Goal: Book appointment/travel/reservation

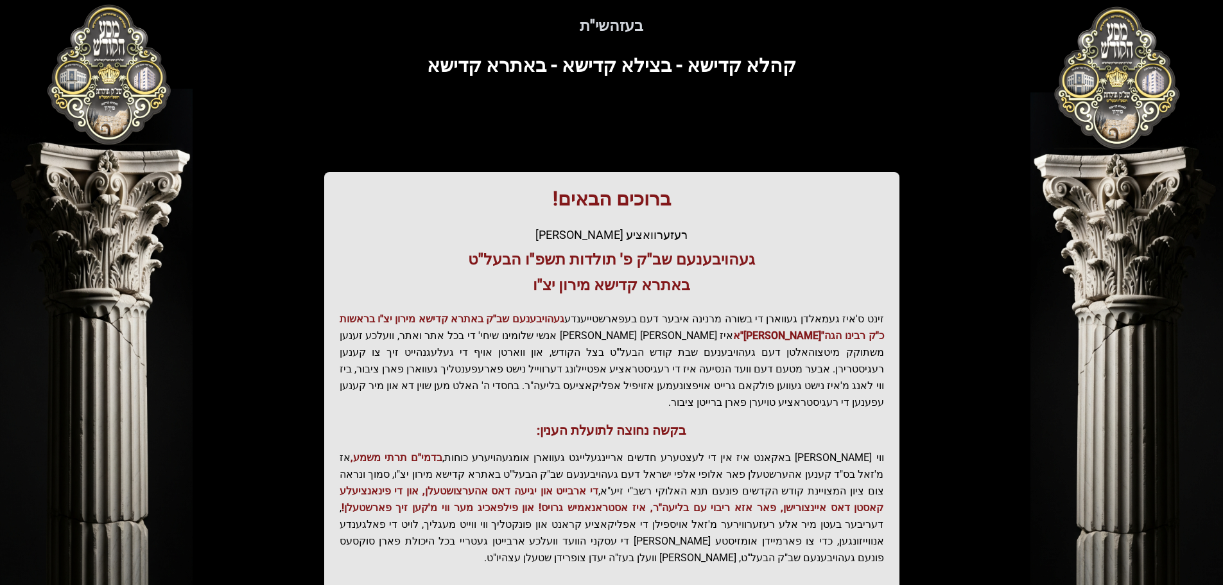
scroll to position [159, 0]
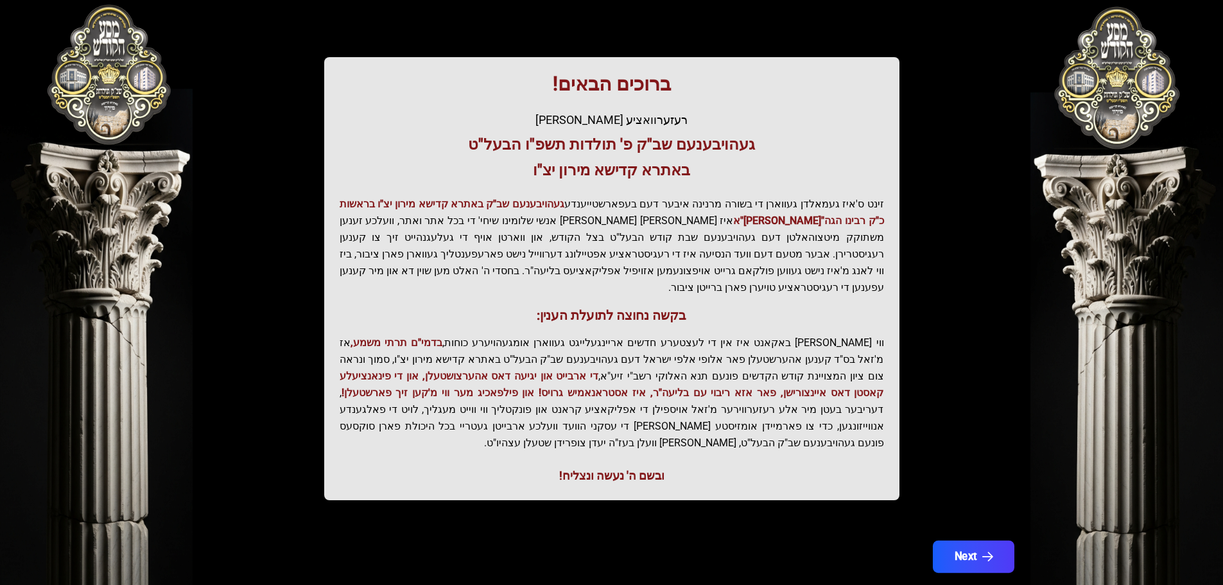
click at [986, 551] on icon "button" at bounding box center [987, 556] width 11 height 11
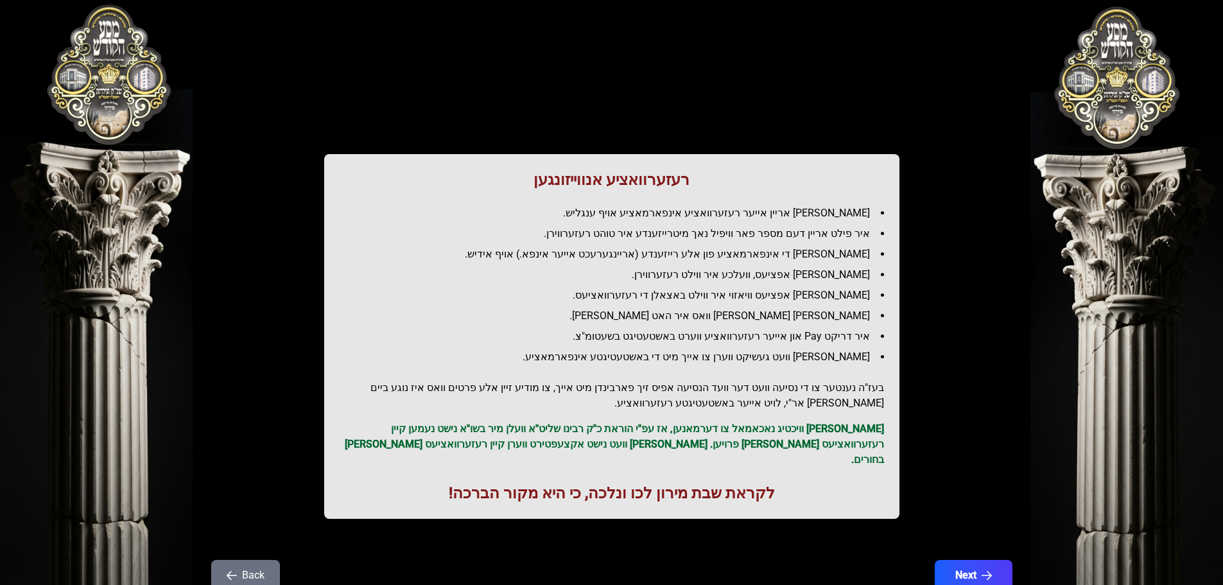
scroll to position [37, 0]
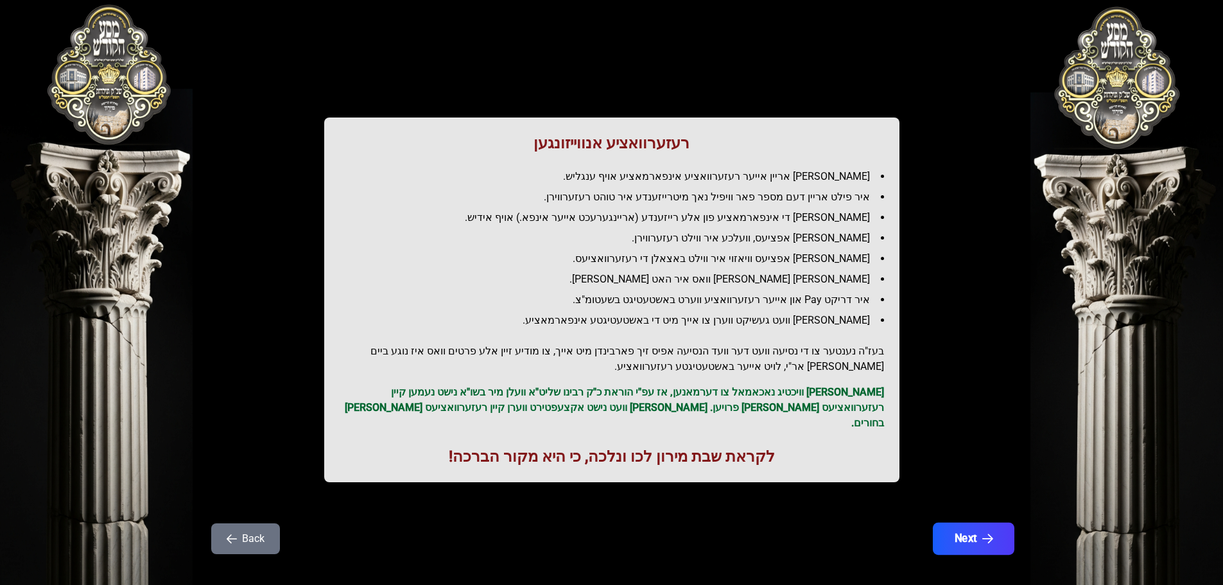
click at [991, 529] on button "Next" at bounding box center [973, 539] width 82 height 32
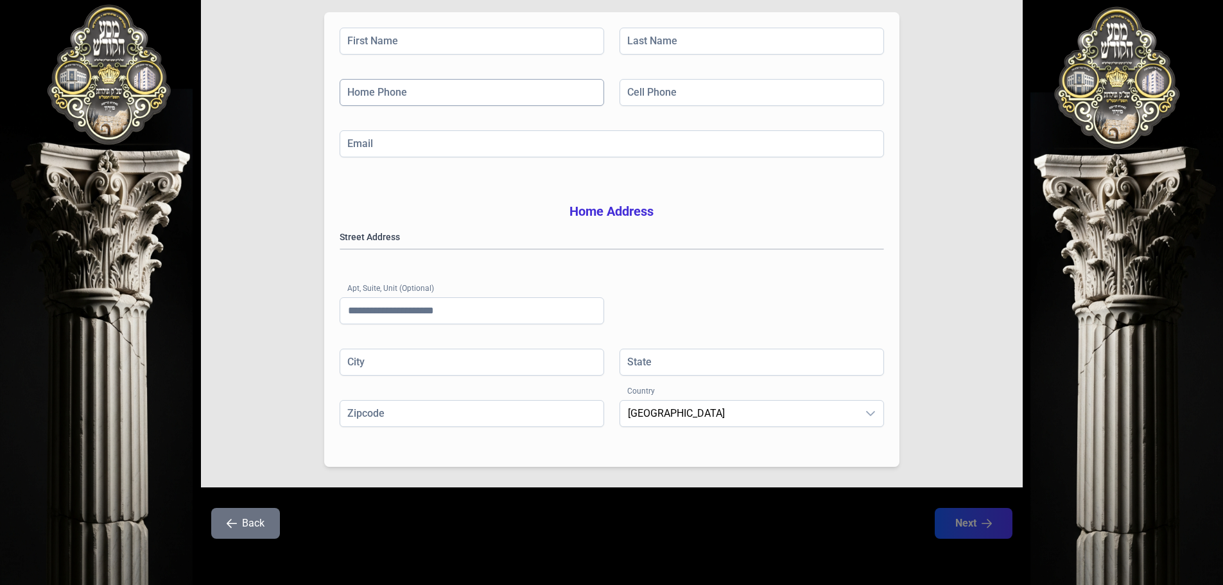
scroll to position [210, 0]
click at [228, 530] on button "Back" at bounding box center [245, 523] width 69 height 31
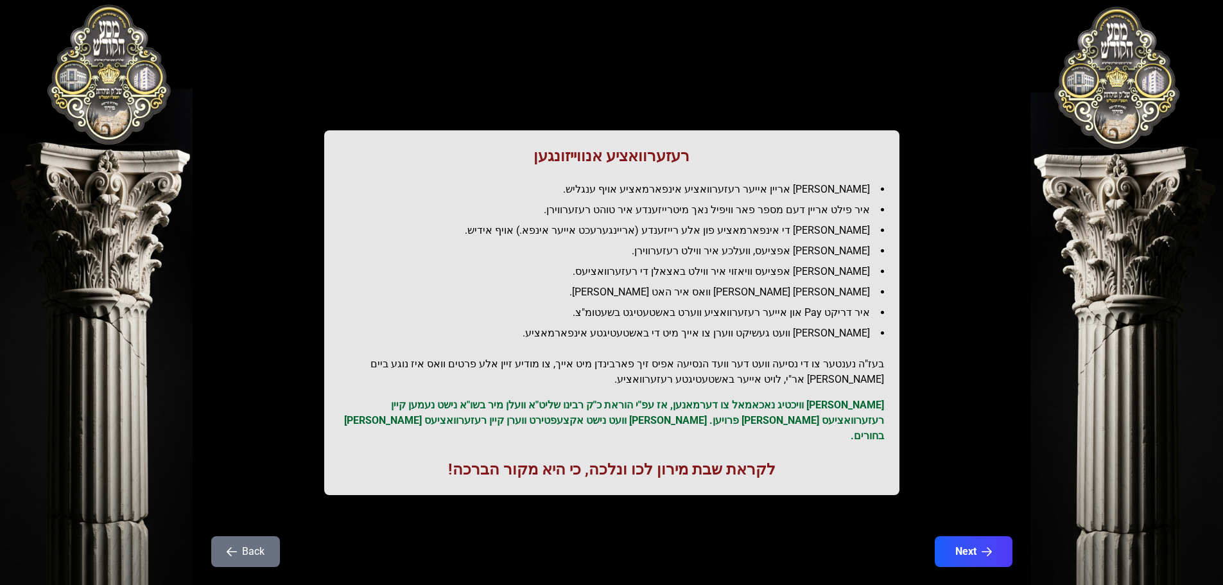
scroll to position [37, 0]
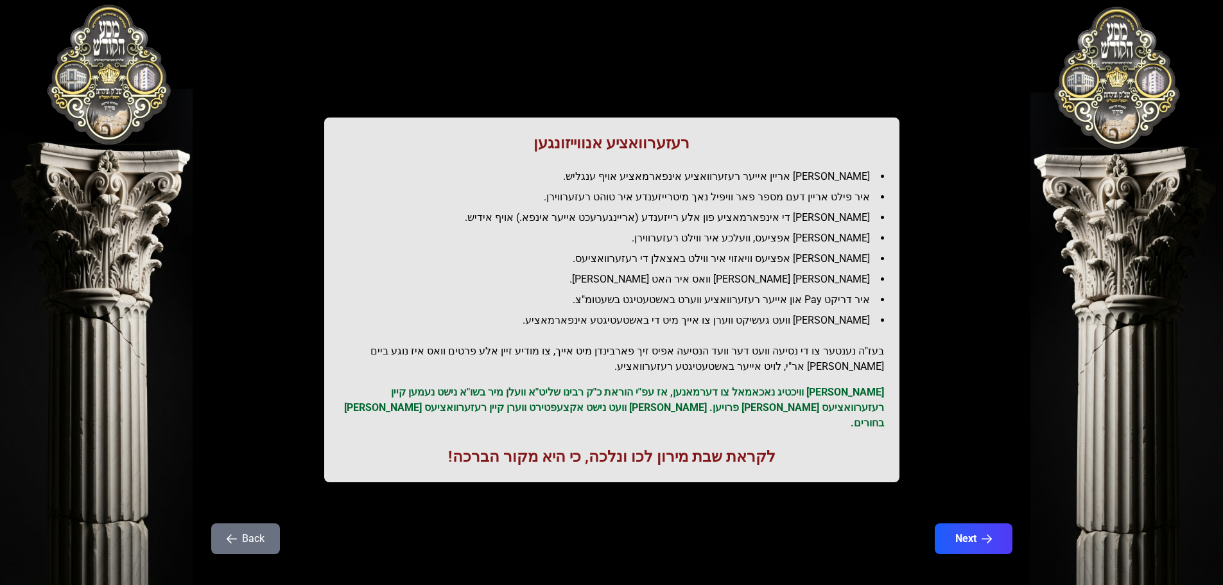
click at [232, 541] on div "Back Next" at bounding box center [612, 546] width 822 height 46
click at [236, 534] on icon "button" at bounding box center [232, 539] width 10 height 10
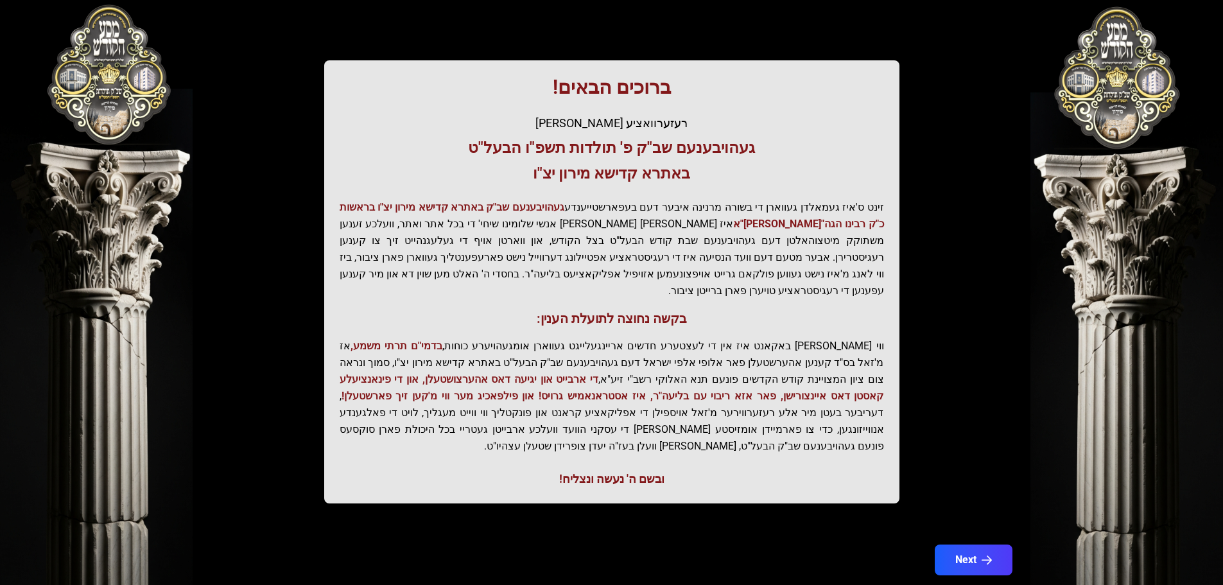
scroll to position [159, 0]
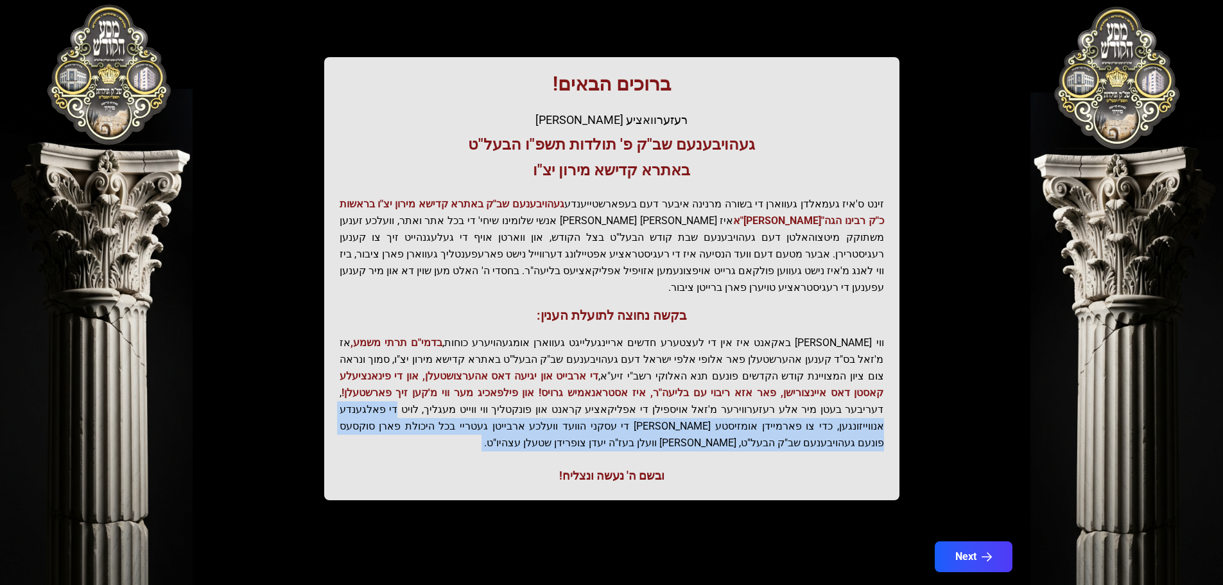
drag, startPoint x: 852, startPoint y: 434, endPoint x: 643, endPoint y: 373, distance: 217.4
click at [662, 383] on div "ברוכים הבאים! רעזערוואציע אפטיילונג פונעם געהויבענעם שב"ק פ' תולדות תשפ"ו הבעל"…" at bounding box center [611, 278] width 575 height 443
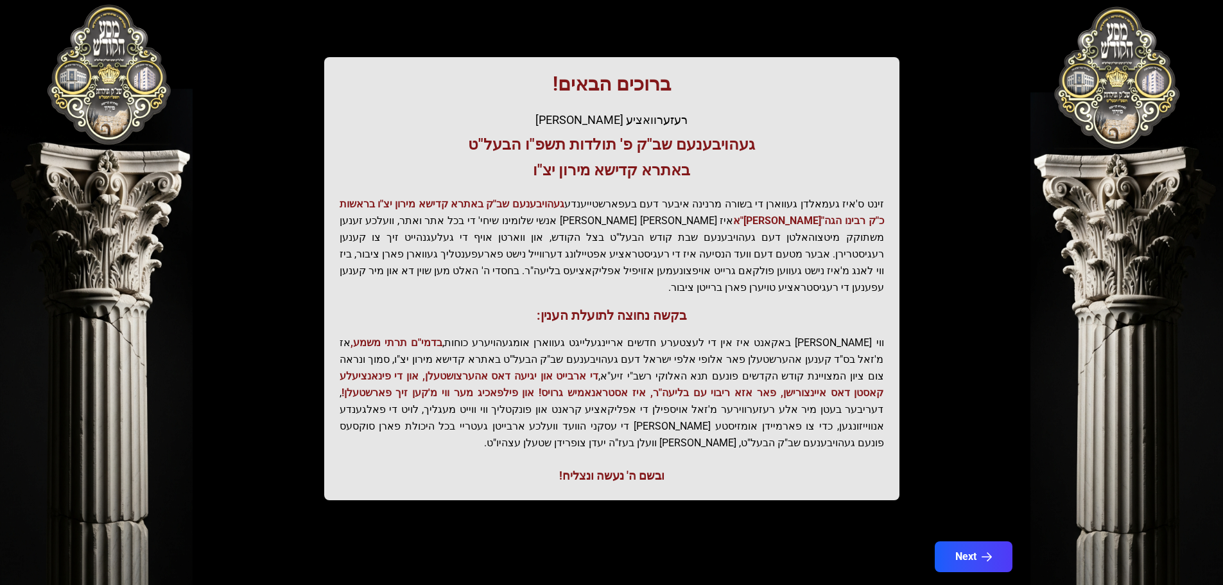
click at [535, 344] on p "ווי שוין ברייט באקאנט איז אין די לעצטערע חדשים אריינגעלייגט געווארן אומגעהויערע…" at bounding box center [612, 392] width 544 height 117
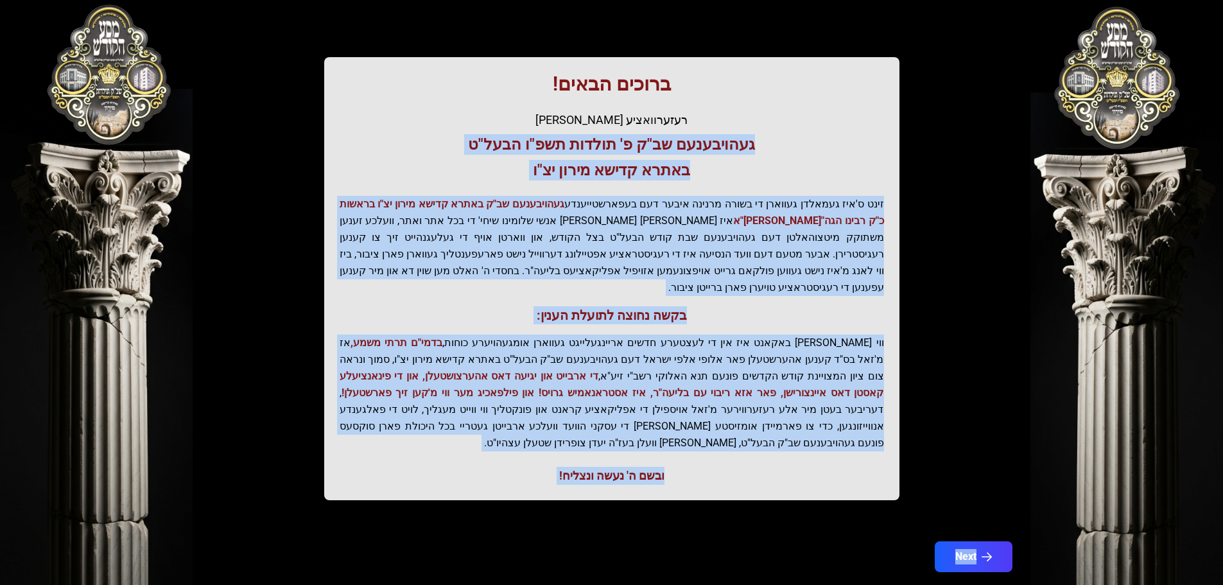
drag, startPoint x: 756, startPoint y: 159, endPoint x: 627, endPoint y: 555, distance: 417.0
click at [625, 558] on div "0 1 2 3 4 5 6 בעזהשי"ת קהלא קדישא - בצילא קדישא - באתרא קדישא ברוכים הבאים! רעז…" at bounding box center [612, 230] width 822 height 746
click at [654, 505] on div "בעזהשי"ת קהלא קדישא - בצילא קדישא - באתרא קדישא ברוכים הבאים! רעזערוואציע אפטיי…" at bounding box center [612, 229] width 822 height 715
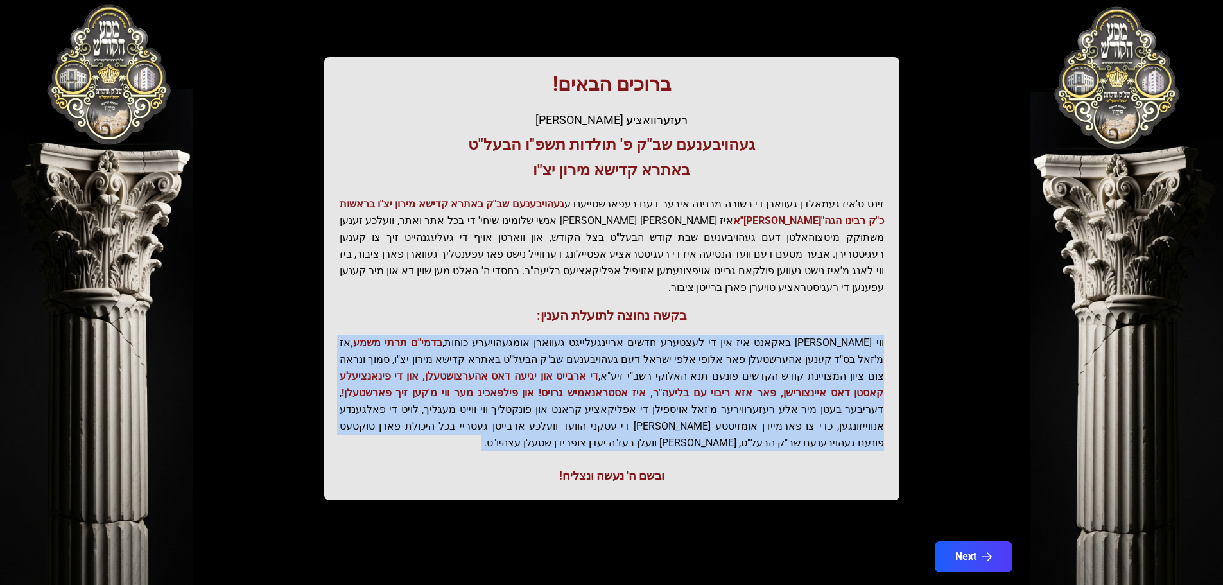
drag, startPoint x: 647, startPoint y: 433, endPoint x: 455, endPoint y: 280, distance: 245.8
click at [451, 285] on div "ברוכים הבאים! רעזערוואציע אפטיילונג פונעם געהויבענעם שב"ק פ' תולדות תשפ"ו הבעל"…" at bounding box center [611, 278] width 575 height 443
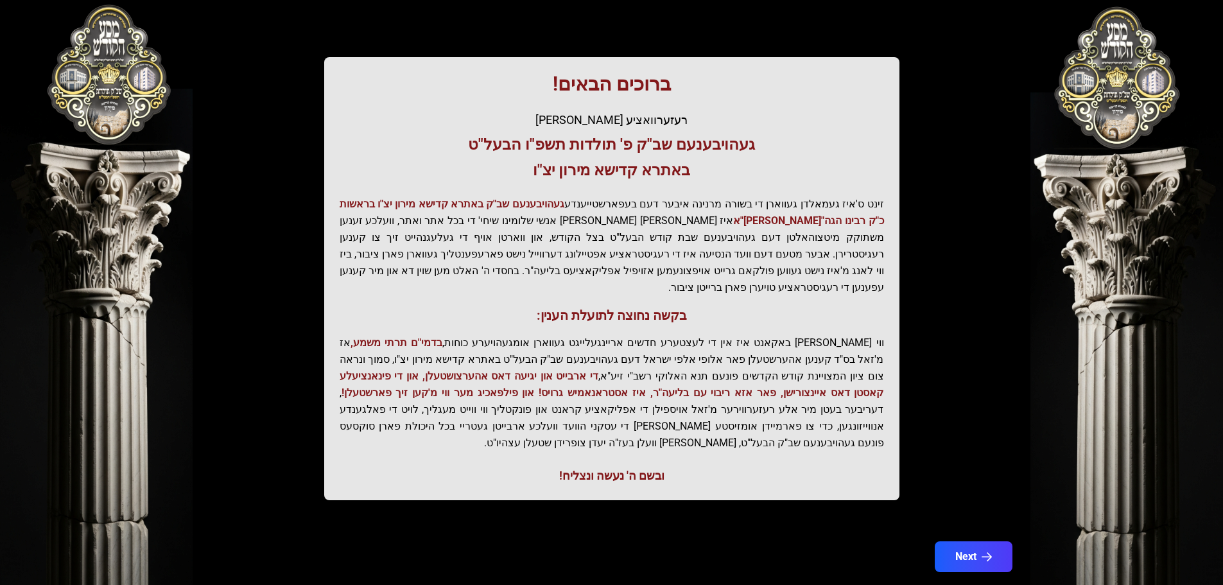
click at [468, 265] on p "זינט ס'איז געמאלדן געווארן די בשורה מרנינה איבער דעם בעפארשטייענדע געהויבענעם ש…" at bounding box center [612, 246] width 544 height 100
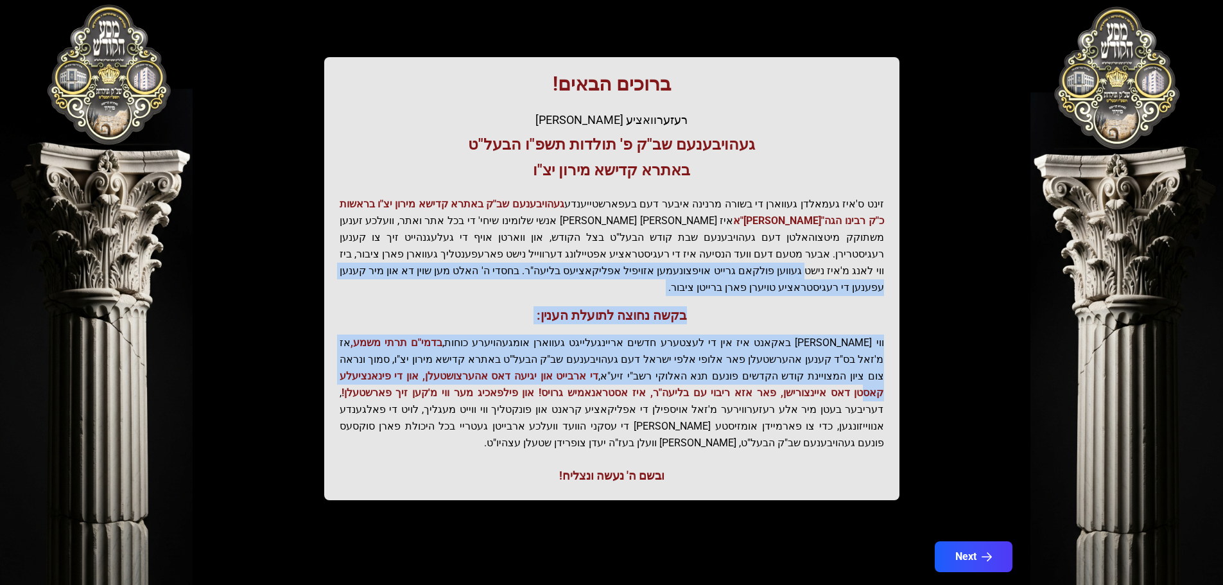
drag, startPoint x: 508, startPoint y: 254, endPoint x: 496, endPoint y: 361, distance: 107.9
click at [496, 361] on div "ברוכים הבאים! רעזערוואציע אפטיילונג פונעם געהויבענעם שב"ק פ' תולדות תשפ"ו הבעל"…" at bounding box center [611, 278] width 575 height 443
click at [496, 370] on span "די ארבייט און יגיעה דאס אהערצושטעלן, און די פינאנציעלע קאסטן דאס איינצורישן, פא…" at bounding box center [612, 384] width 544 height 29
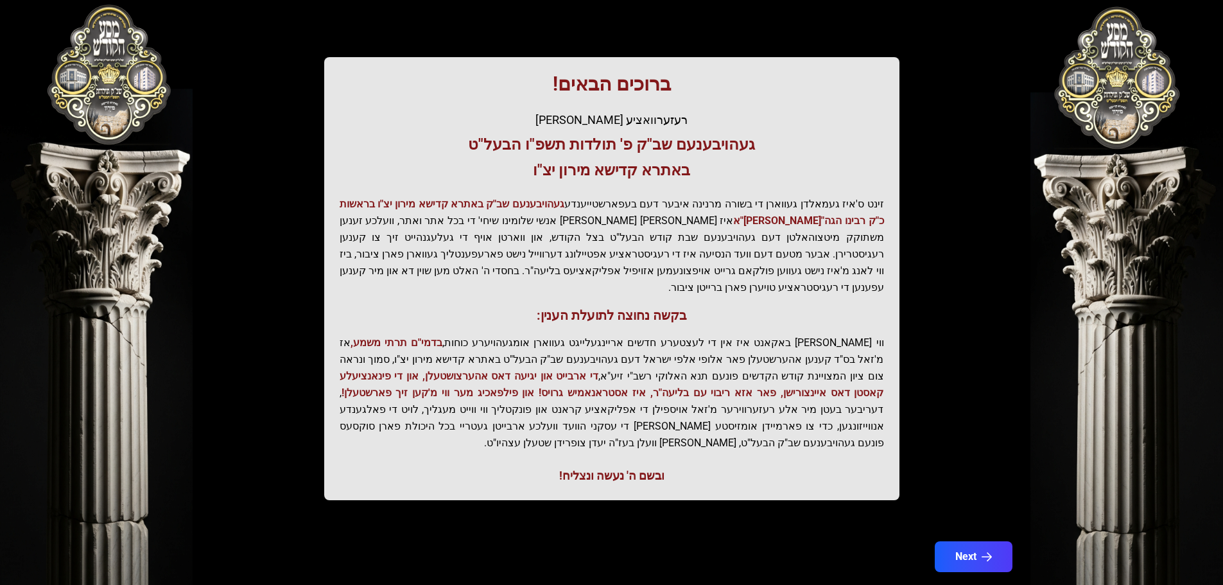
click at [542, 402] on p "ווי שוין ברייט באקאנט איז אין די לעצטערע חדשים אריינגעלייגט געווארן אומגעהויערע…" at bounding box center [612, 392] width 544 height 117
drag, startPoint x: 756, startPoint y: 361, endPoint x: 589, endPoint y: 466, distance: 197.9
click at [589, 466] on div "ברוכים הבאים! רעזערוואציע אפטיילונג פונעם געהויבענעם שב"ק פ' תולדות תשפ"ו הבעל"…" at bounding box center [611, 278] width 575 height 443
click at [592, 460] on div "ברוכים הבאים! רעזערוואציע אפטיילונג פונעם געהויבענעם שב"ק פ' תולדות תשפ"ו הבעל"…" at bounding box center [611, 278] width 575 height 443
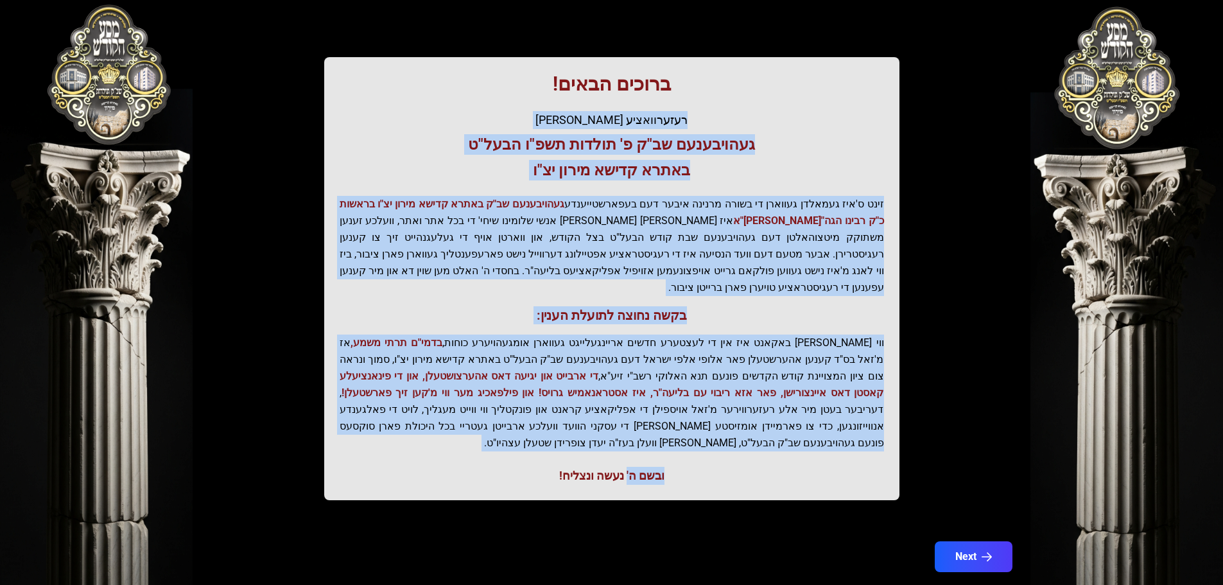
drag, startPoint x: 681, startPoint y: 91, endPoint x: 625, endPoint y: 447, distance: 361.3
click at [625, 447] on div "ברוכים הבאים! רעזערוואציע אפטיילונג פונעם געהויבענעם שב"ק פ' תולדות תשפ"ו הבעל"…" at bounding box center [611, 278] width 575 height 443
drag, startPoint x: 638, startPoint y: 447, endPoint x: 648, endPoint y: 452, distance: 11.8
click at [639, 467] on div "ובשם ה' נעשה ונצליח!" at bounding box center [612, 476] width 544 height 18
click at [668, 467] on div "ובשם ה' נעשה ונצליח!" at bounding box center [612, 476] width 544 height 18
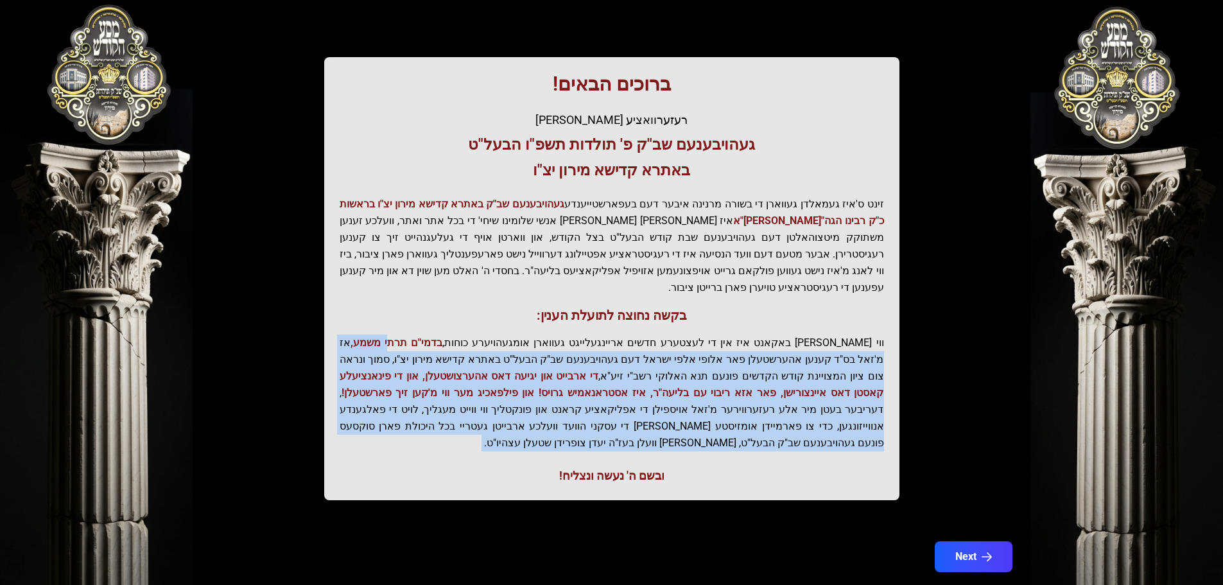
drag, startPoint x: 614, startPoint y: 416, endPoint x: 444, endPoint y: 304, distance: 204.4
click at [447, 310] on div "ברוכים הבאים! רעזערוואציע אפטיילונג פונעם געהויבענעם שב"ק פ' תולדות תשפ"ו הבעל"…" at bounding box center [611, 278] width 575 height 443
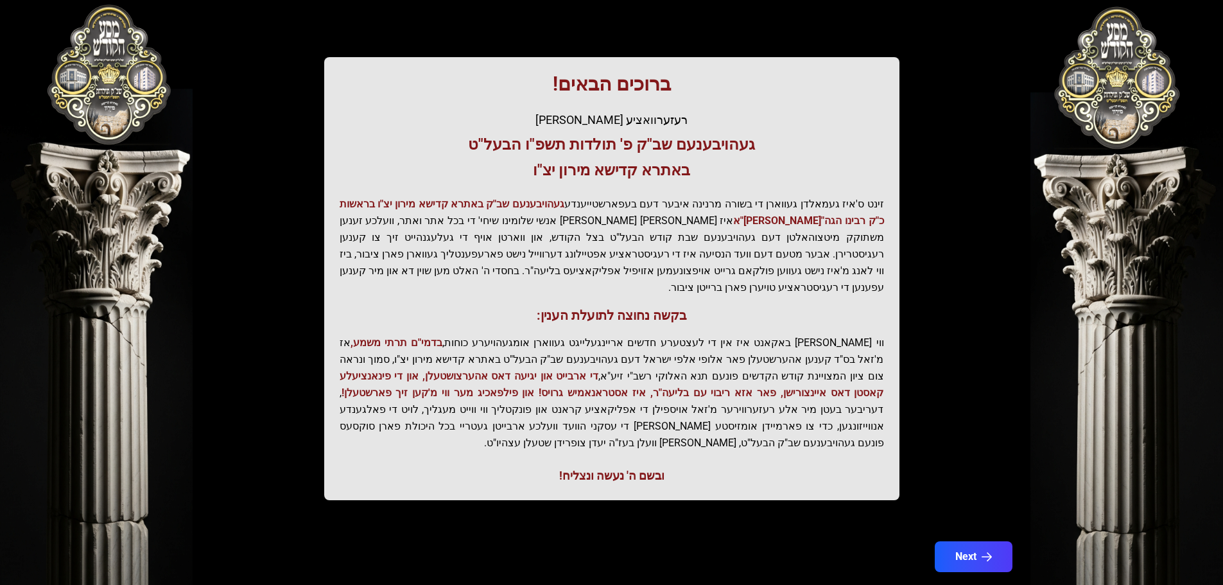
click at [460, 184] on div "ברוכים הבאים! רעזערוואציע אפטיילונג פונעם געהויבענעם שב"ק פ' תולדות תשפ"ו הבעל"…" at bounding box center [611, 278] width 575 height 443
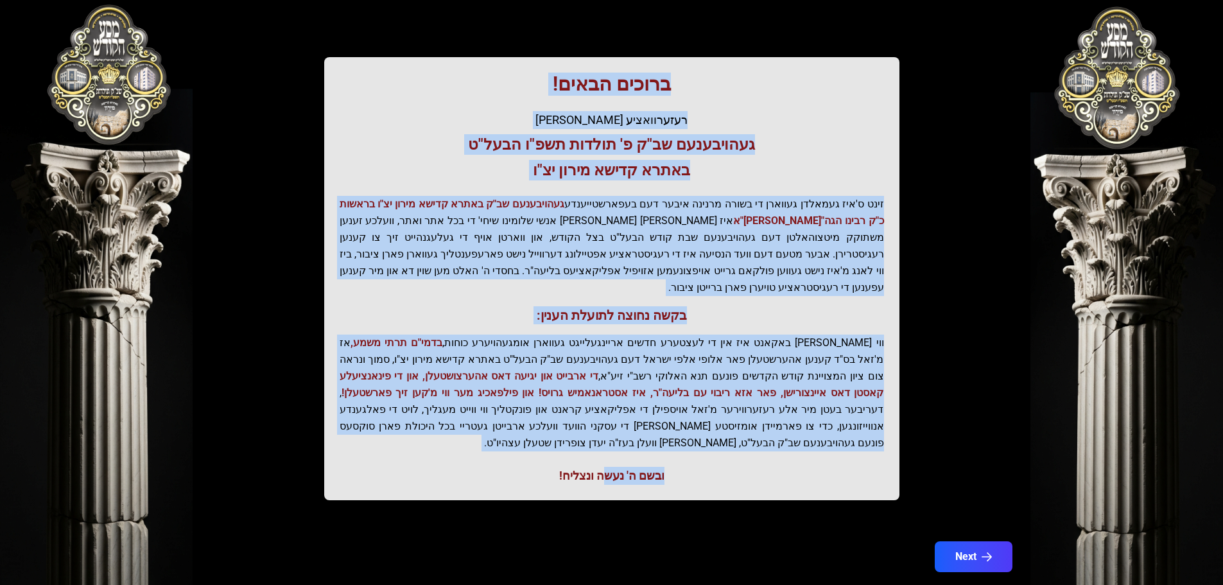
drag, startPoint x: 636, startPoint y: 87, endPoint x: 600, endPoint y: 442, distance: 356.8
click at [600, 442] on div "ברוכים הבאים! רעזערוואציע אפטיילונג פונעם געהויבענעם שב"ק פ' תולדות תשפ"ו הבעל"…" at bounding box center [611, 278] width 575 height 443
click at [600, 467] on div "ובשם ה' נעשה ונצליח!" at bounding box center [612, 476] width 544 height 18
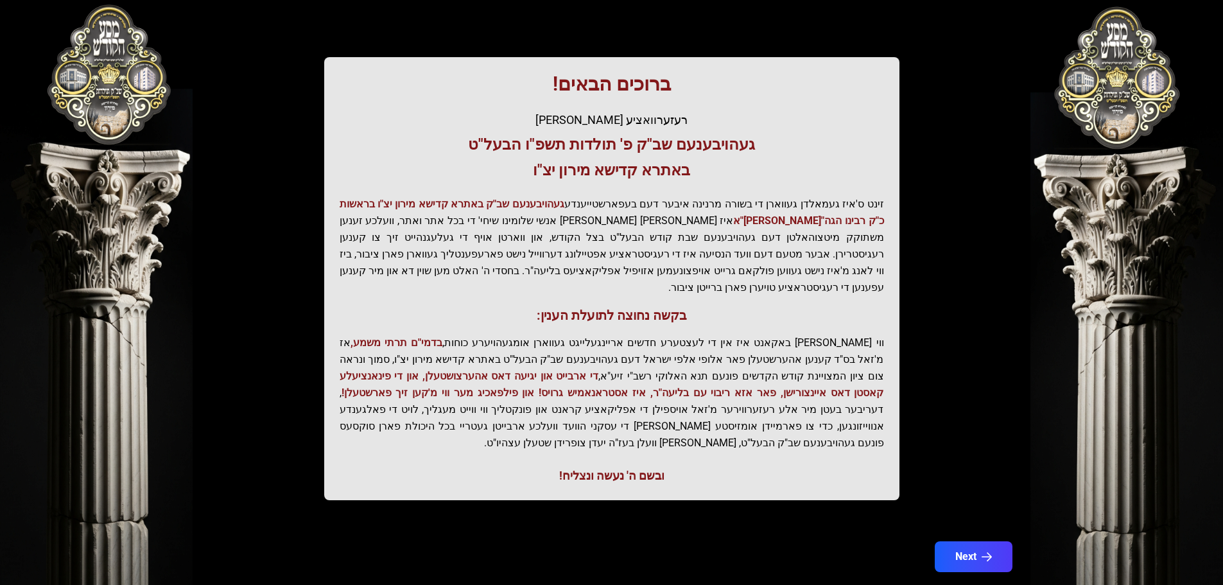
click at [600, 467] on div "ובשם ה' נעשה ונצליח!" at bounding box center [612, 476] width 544 height 18
click at [619, 391] on p "ווי שוין ברייט באקאנט איז אין די לעצטערע חדשים אריינגעלייגט געווארן אומגעהויערע…" at bounding box center [612, 392] width 544 height 117
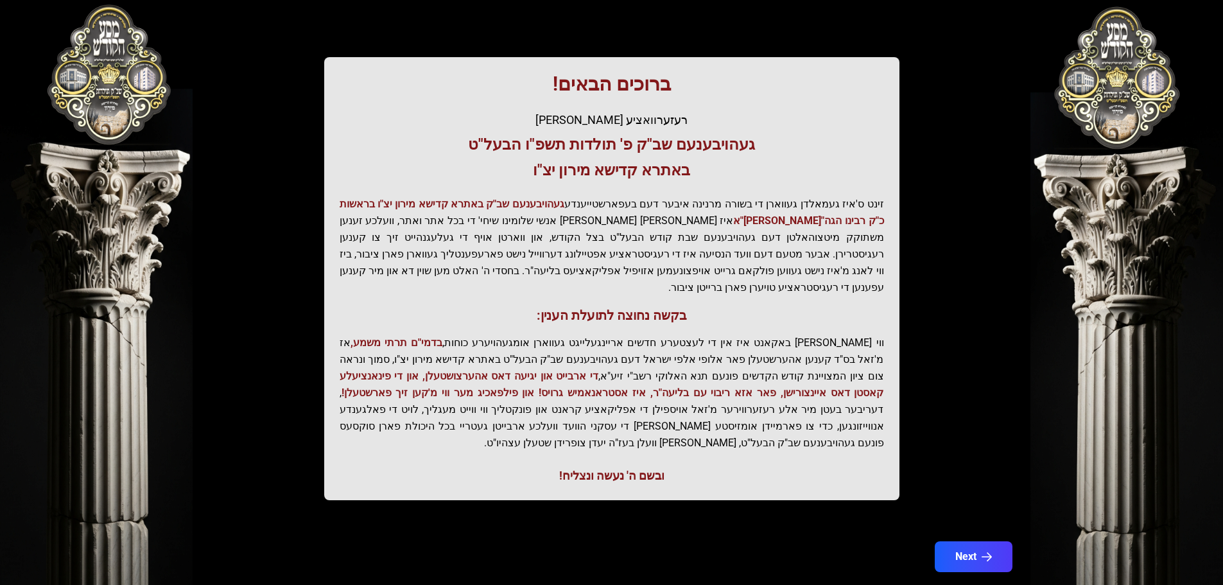
click at [622, 371] on span "די ארבייט און יגיעה דאס אהערצושטעלן, און די פינאנציעלע קאסטן דאס איינצורישן, פא…" at bounding box center [612, 384] width 544 height 29
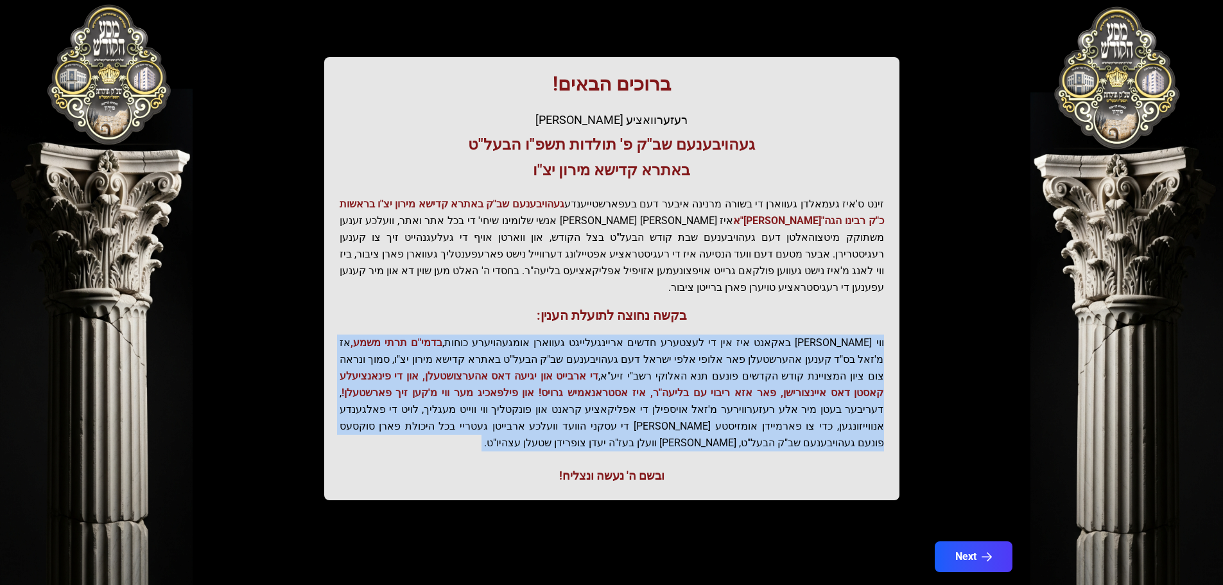
click at [622, 371] on span "די ארבייט און יגיעה דאס אהערצושטעלן, און די פינאנציעלע קאסטן דאס איינצורישן, פא…" at bounding box center [612, 384] width 544 height 29
click at [623, 345] on p "ווי שוין ברייט באקאנט איז אין די לעצטערע חדשים אריינגעלייגט געווארן אומגעהויערע…" at bounding box center [612, 392] width 544 height 117
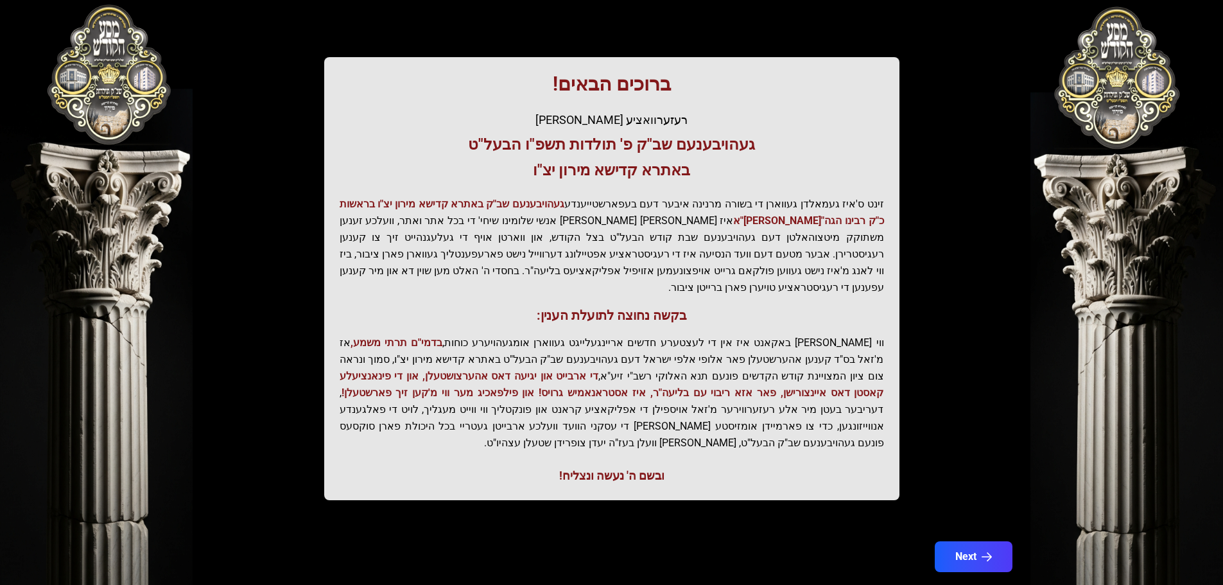
click at [617, 370] on span "די ארבייט און יגיעה דאס אהערצושטעלן, און די פינאנציעלע קאסטן דאס איינצורישן, פא…" at bounding box center [612, 384] width 544 height 29
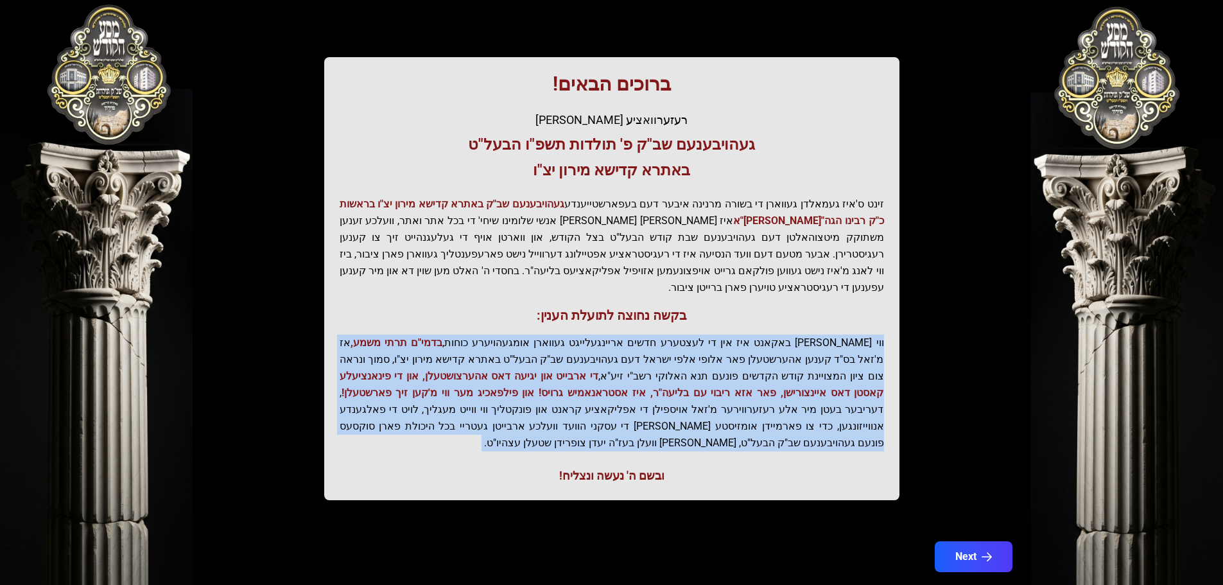
click at [617, 370] on span "די ארבייט און יגיעה דאס אהערצושטעלן, און די פינאנציעלע קאסטן דאס איינצורישן, פא…" at bounding box center [612, 384] width 544 height 29
click at [618, 370] on span "די ארבייט און יגיעה דאס אהערצושטעלן, און די פינאנציעלע קאסטן דאס איינצורישן, פא…" at bounding box center [612, 384] width 544 height 29
click at [706, 376] on span "די ארבייט און יגיעה דאס אהערצושטעלן, און די פינאנציעלע קאסטן דאס איינצורישן, פא…" at bounding box center [612, 384] width 544 height 29
click at [757, 357] on p "ווי שוין ברייט באקאנט איז אין די לעצטערע חדשים אריינגעלייגט געווארן אומגעהויערע…" at bounding box center [612, 392] width 544 height 117
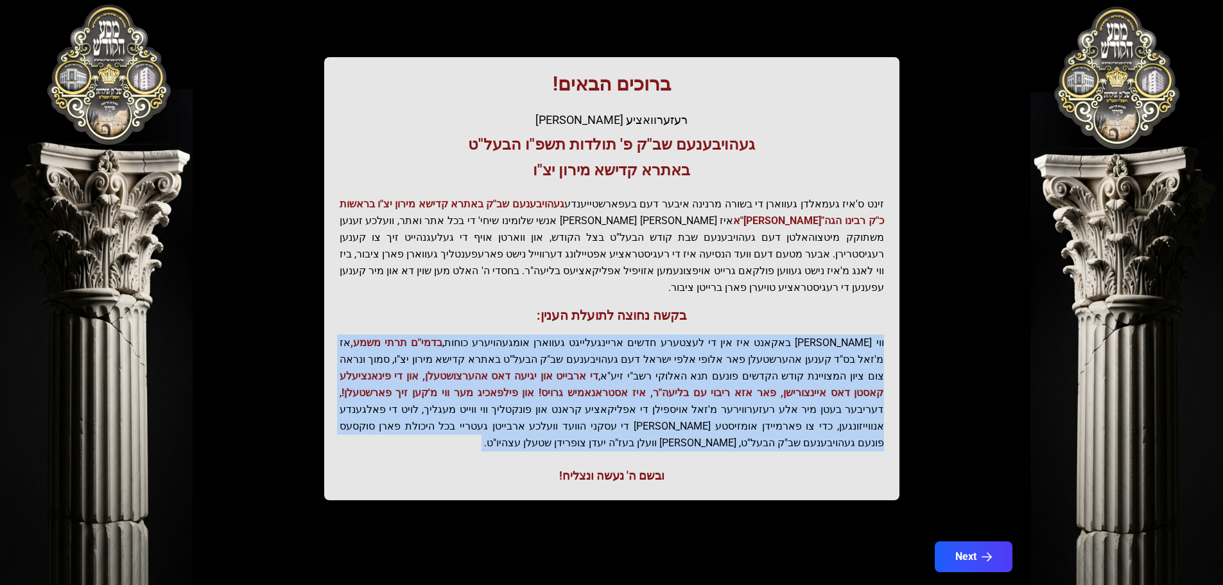
drag, startPoint x: 758, startPoint y: 360, endPoint x: 566, endPoint y: 379, distance: 193.6
click at [566, 379] on p "ווי שוין ברייט באקאנט איז אין די לעצטערע חדשים אריינגעלייגט געווארן אומגעהויערע…" at bounding box center [612, 392] width 544 height 117
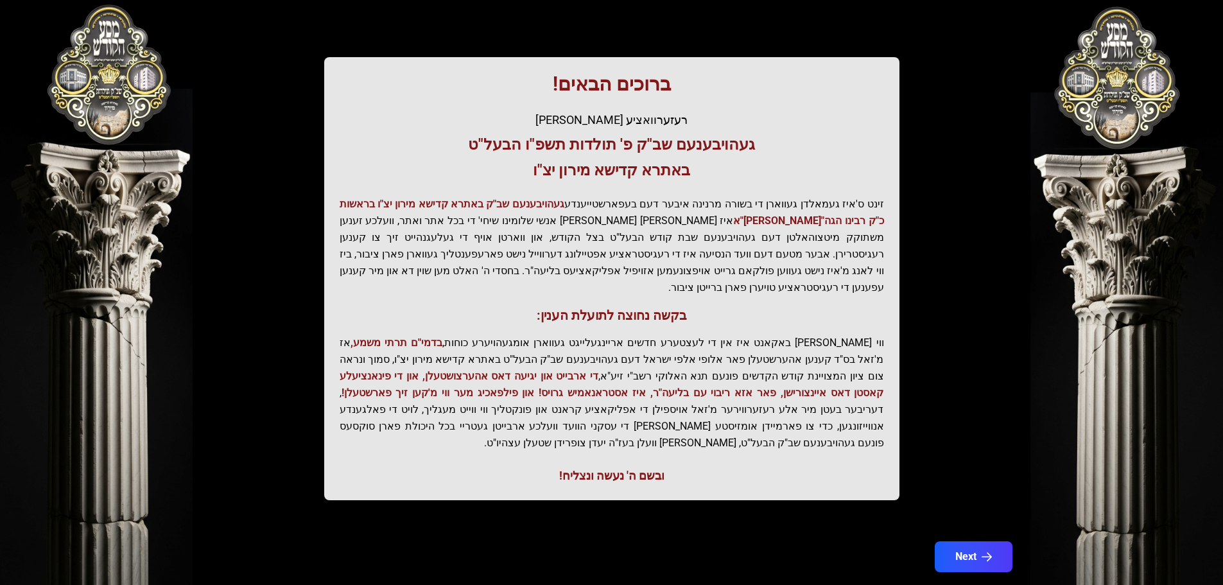
click at [560, 385] on p "ווי שוין ברייט באקאנט איז אין די לעצטערע חדשים אריינגעלייגט געווארן אומגעהויערע…" at bounding box center [612, 392] width 544 height 117
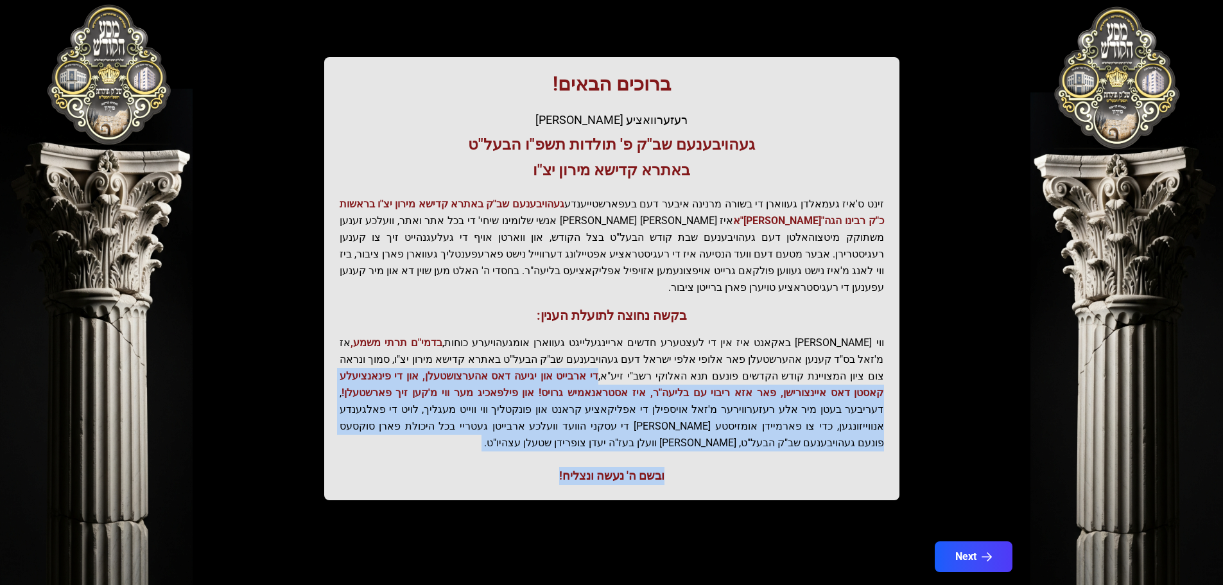
drag, startPoint x: 755, startPoint y: 360, endPoint x: 551, endPoint y: 451, distance: 223.6
click at [550, 453] on div "ברוכים הבאים! רעזערוואציע אפטיילונג פונעם געהויבענעם שב"ק פ' תולדות תשפ"ו הבעל"…" at bounding box center [611, 278] width 575 height 443
click at [551, 467] on div "ובשם ה' נעשה ונצליח!" at bounding box center [612, 476] width 544 height 18
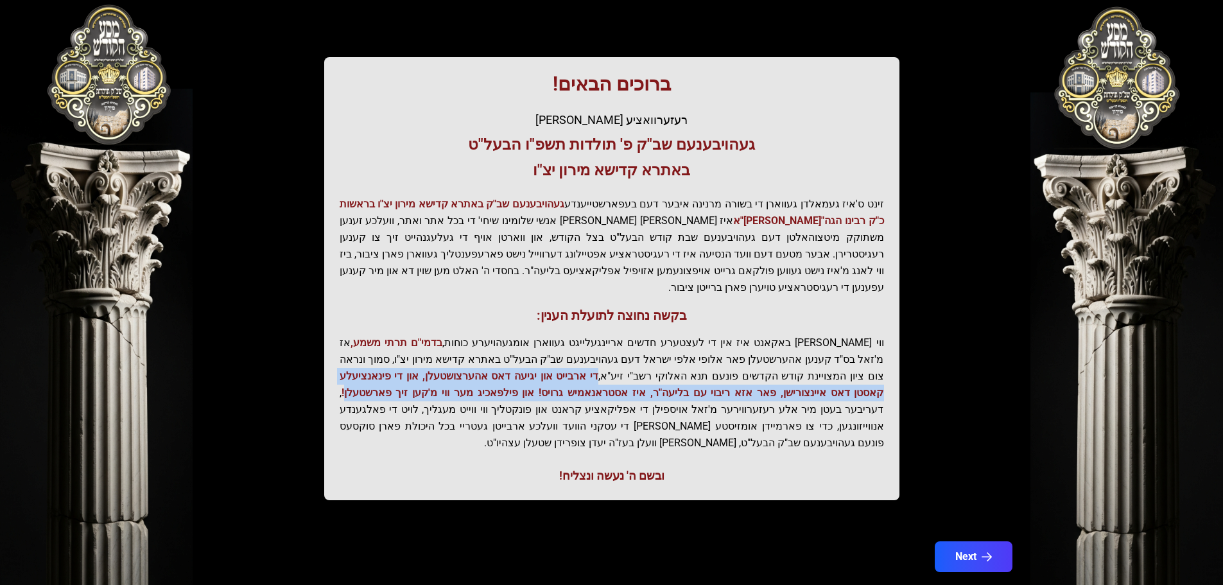
drag, startPoint x: 754, startPoint y: 358, endPoint x: 564, endPoint y: 383, distance: 192.4
click at [564, 383] on p "ווי שוין ברייט באקאנט איז אין די לעצטערע חדשים אריינגעלייגט געווארן אומגעהויערע…" at bounding box center [612, 392] width 544 height 117
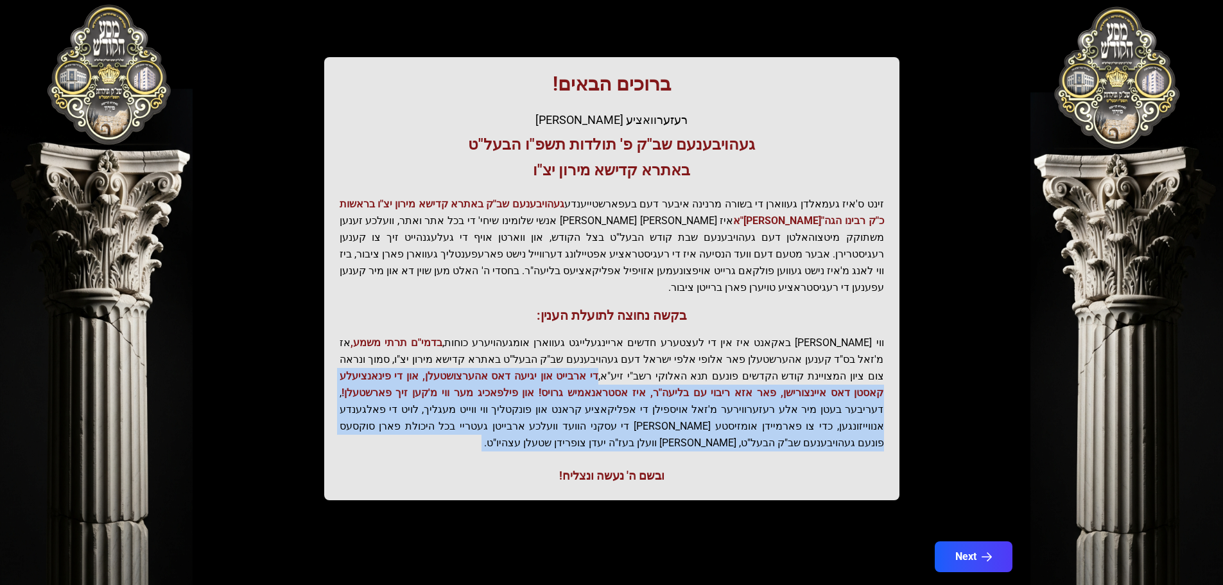
drag, startPoint x: 754, startPoint y: 360, endPoint x: 693, endPoint y: 438, distance: 99.3
click at [693, 438] on div "ברוכים הבאים! רעזערוואציע אפטיילונג פונעם געהויבענעם שב"ק פ' תולדות תשפ"ו הבעל"…" at bounding box center [611, 278] width 575 height 443
click at [735, 376] on span "די ארבייט און יגיעה דאס אהערצושטעלן, און די פינאנציעלע קאסטן דאס איינצורישן, פא…" at bounding box center [612, 384] width 544 height 29
drag, startPoint x: 755, startPoint y: 356, endPoint x: 564, endPoint y: 386, distance: 193.1
click at [565, 392] on p "ווי שוין ברייט באקאנט איז אין די לעצטערע חדשים אריינגעלייגט געווארן אומגעהויערע…" at bounding box center [612, 392] width 544 height 117
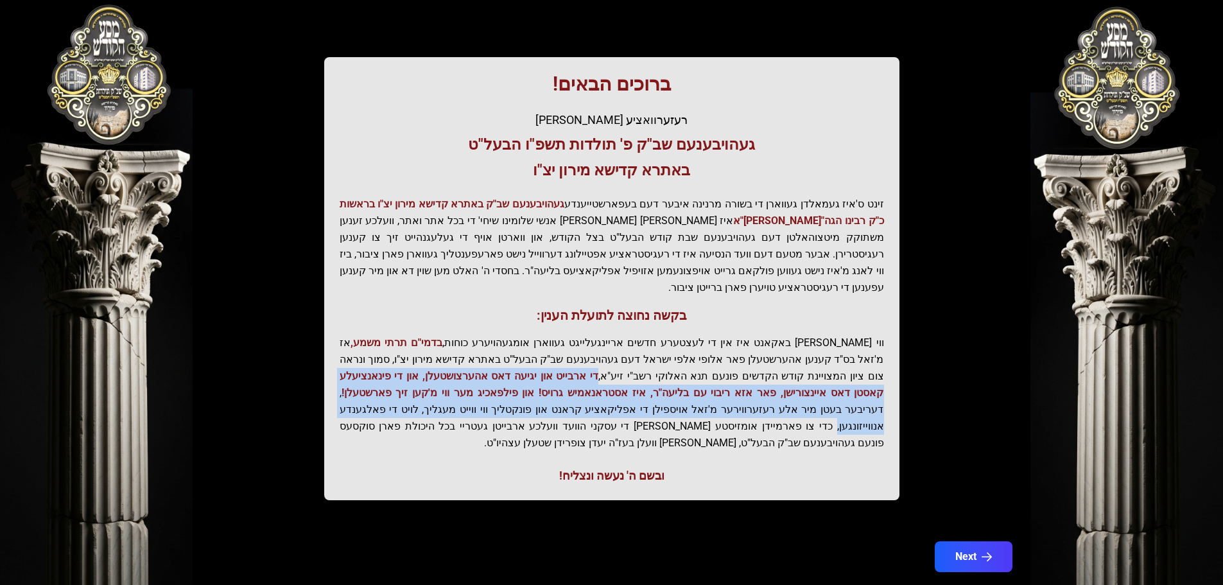
click at [565, 376] on span "די ארבייט און יגיעה דאס אהערצושטעלן, און די פינאנציעלע קאסטן דאס איינצורישן, פא…" at bounding box center [612, 384] width 544 height 29
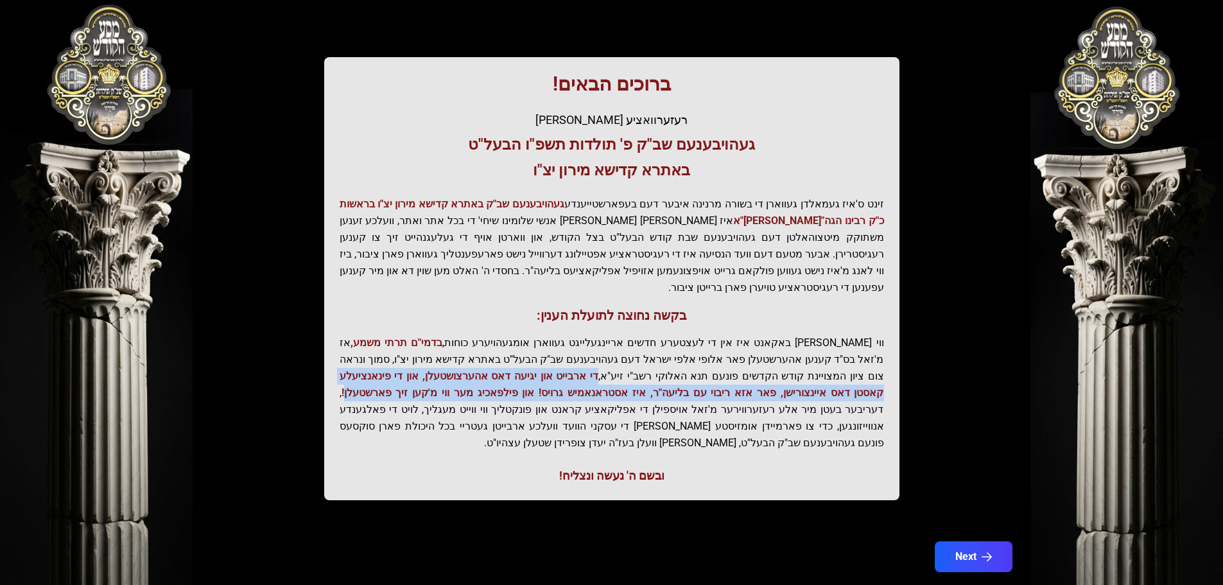
drag, startPoint x: 565, startPoint y: 375, endPoint x: 761, endPoint y: 362, distance: 196.2
click at [761, 362] on p "ווי שוין ברייט באקאנט איז אין די לעצטערע חדשים אריינגעלייגט געווארן אומגעהויערע…" at bounding box center [612, 392] width 544 height 117
drag, startPoint x: 754, startPoint y: 360, endPoint x: 562, endPoint y: 378, distance: 192.8
click at [562, 378] on span "די ארבייט און יגיעה דאס אהערצושטעלן, און די פינאנציעלע קאסטן דאס איינצורישן, פא…" at bounding box center [612, 384] width 544 height 29
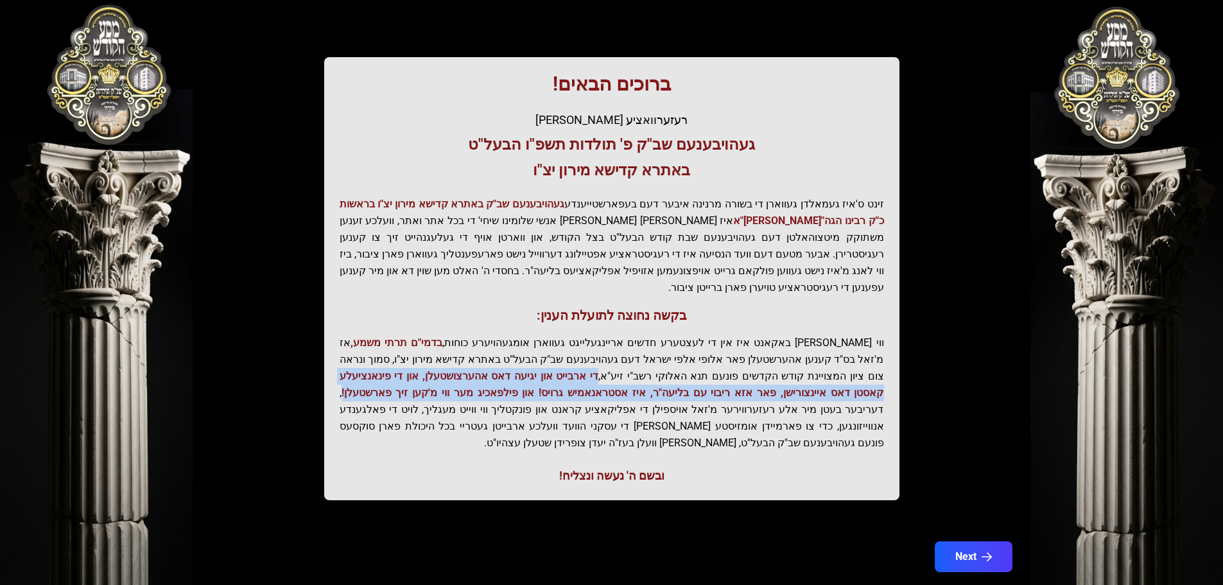
click at [562, 379] on span "די ארבייט און יגיעה דאס אהערצושטעלן, און די פינאנציעלע קאסטן דאס איינצורישן, פא…" at bounding box center [612, 384] width 544 height 29
click at [682, 352] on p "ווי שוין ברייט באקאנט איז אין די לעצטערע חדשים אריינגעלייגט געווארן אומגעהויערע…" at bounding box center [612, 392] width 544 height 117
drag, startPoint x: 760, startPoint y: 360, endPoint x: 561, endPoint y: 374, distance: 199.5
click at [562, 374] on p "ווי שוין ברייט באקאנט איז אין די לעצטערע חדשים אריינגעלייגט געווארן אומגעהויערע…" at bounding box center [612, 392] width 544 height 117
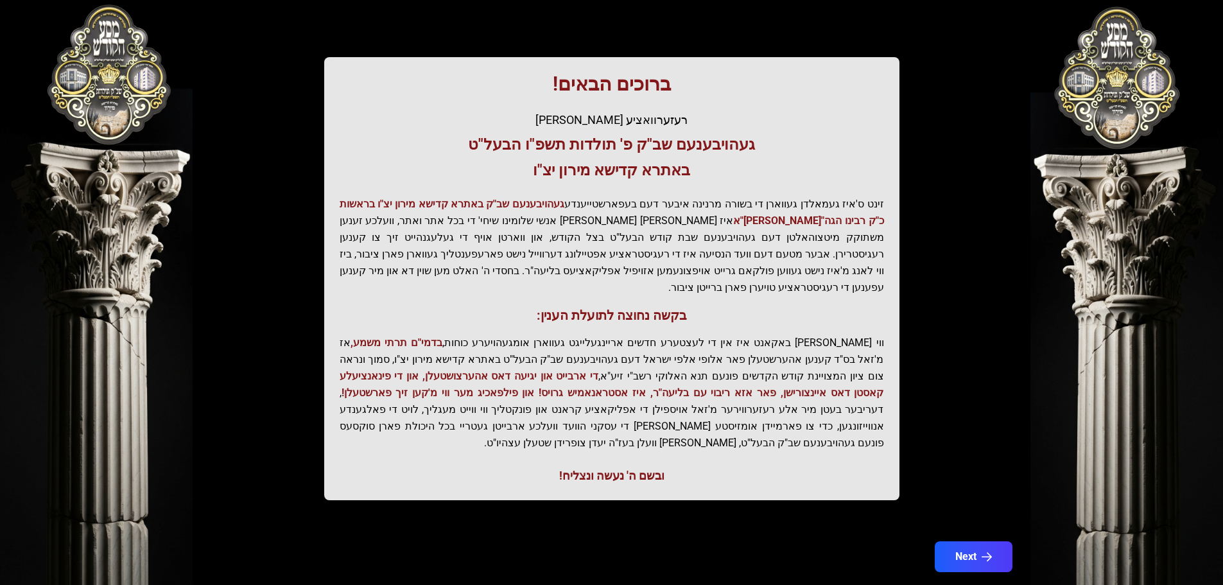
click at [561, 374] on p "ווי שוין ברייט באקאנט איז אין די לעצטערע חדשים אריינגעלייגט געווארן אומגעהויערע…" at bounding box center [612, 392] width 544 height 117
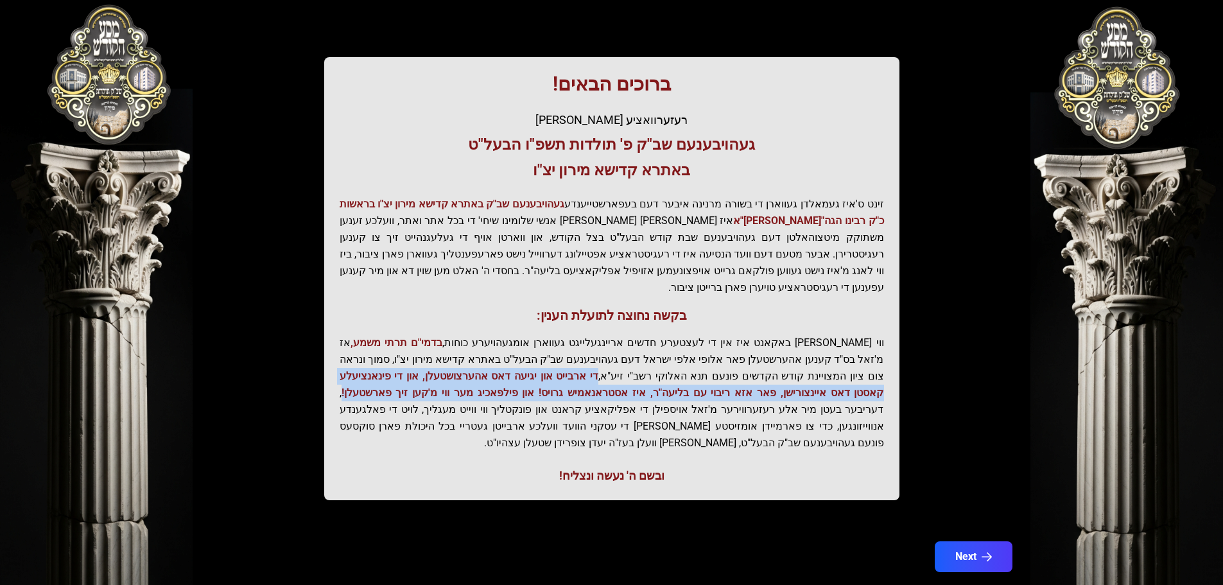
drag, startPoint x: 753, startPoint y: 360, endPoint x: 562, endPoint y: 376, distance: 192.0
click at [562, 376] on span "די ארבייט און יגיעה דאס אהערצושטעלן, און די פינאנציעלע קאסטן דאס איינצורישן, פא…" at bounding box center [612, 384] width 544 height 29
drag, startPoint x: 564, startPoint y: 370, endPoint x: 760, endPoint y: 362, distance: 196.0
click at [760, 362] on p "ווי שוין ברייט באקאנט איז אין די לעצטערע חדשים אריינגעלייגט געווארן אומגעהויערע…" at bounding box center [612, 392] width 544 height 117
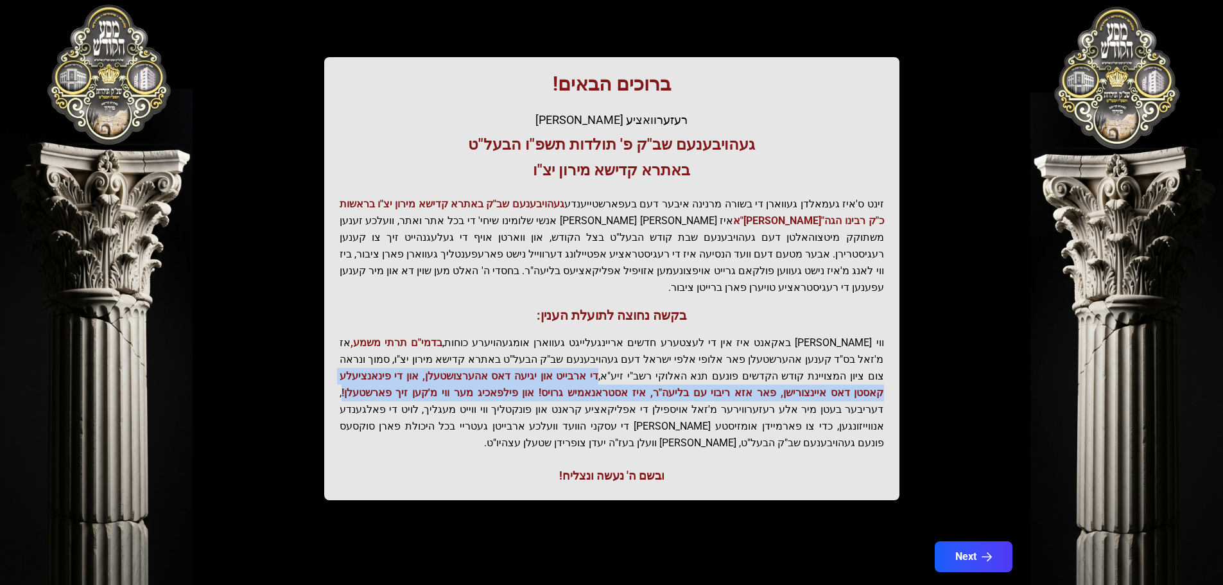
click at [759, 361] on p "ווי שוין ברייט באקאנט איז אין די לעצטערע חדשים אריינגעלייגט געווארן אומגעהויערע…" at bounding box center [612, 392] width 544 height 117
drag, startPoint x: 754, startPoint y: 359, endPoint x: 563, endPoint y: 372, distance: 191.8
click at [563, 372] on span "די ארבייט און יגיעה דאס אהערצושטעלן, און די פינאנציעלע קאסטן דאס איינצורישן, פא…" at bounding box center [612, 384] width 544 height 29
drag, startPoint x: 754, startPoint y: 356, endPoint x: 562, endPoint y: 379, distance: 193.4
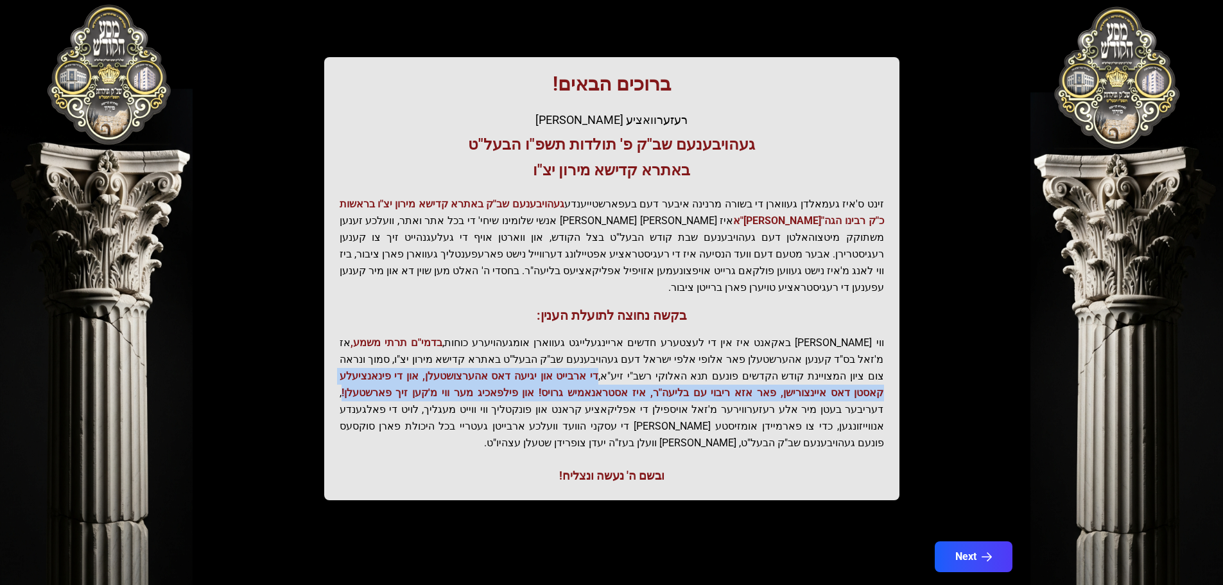
click at [562, 379] on span "די ארבייט און יגיעה דאס אהערצושטעלן, און די פינאנציעלע קאסטן דאס איינצורישן, פא…" at bounding box center [612, 384] width 544 height 29
drag, startPoint x: 754, startPoint y: 361, endPoint x: 562, endPoint y: 373, distance: 193.0
click at [562, 373] on span "די ארבייט און יגיעה דאס אהערצושטעלן, און די פינאנציעלע קאסטן דאס איינצורישן, פא…" at bounding box center [612, 384] width 544 height 29
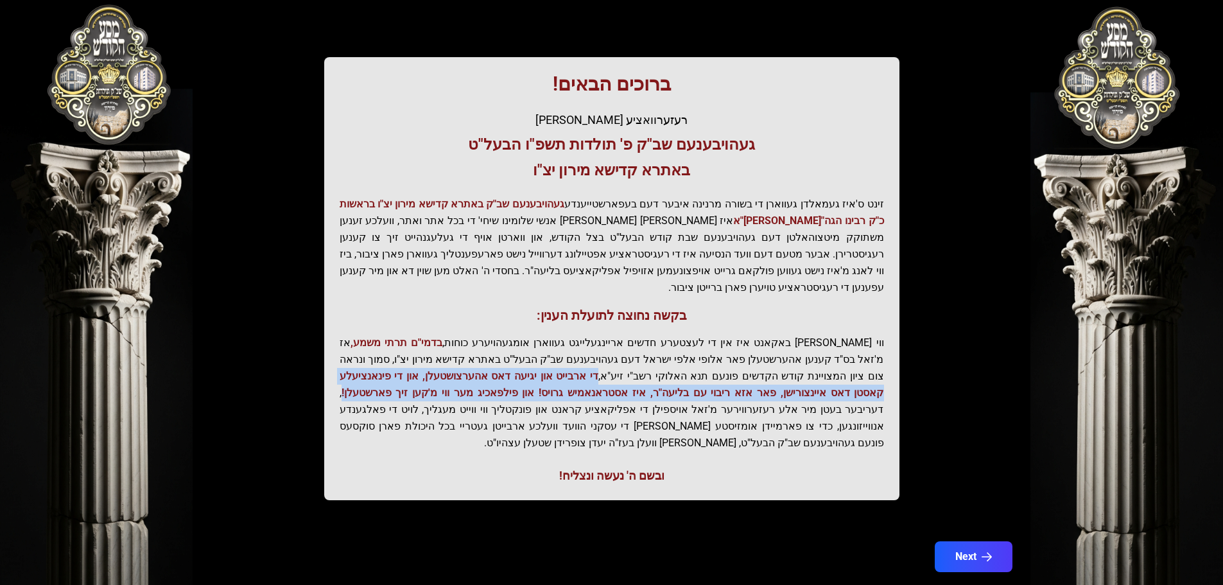
drag, startPoint x: 755, startPoint y: 358, endPoint x: 562, endPoint y: 378, distance: 193.6
click at [562, 378] on span "די ארבייט און יגיעה דאס אהערצושטעלן, און די פינאנציעלע קאסטן דאס איינצורישן, פא…" at bounding box center [612, 384] width 544 height 29
drag, startPoint x: 754, startPoint y: 357, endPoint x: 562, endPoint y: 381, distance: 193.5
click at [562, 381] on span "די ארבייט און יגיעה דאס אהערצושטעלן, און די פינאנציעלע קאסטן דאס איינצורישן, פא…" at bounding box center [612, 384] width 544 height 29
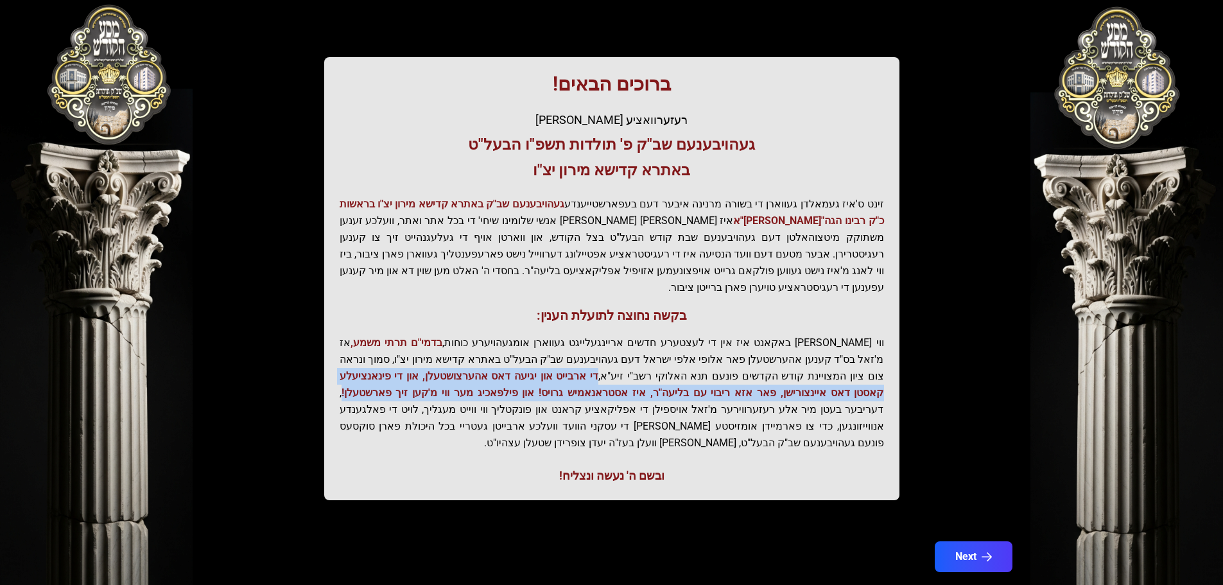
click at [561, 383] on p "ווי שוין ברייט באקאנט איז אין די לעצטערע חדשים אריינגעלייגט געווארן אומגעהויערע…" at bounding box center [612, 392] width 544 height 117
click at [570, 378] on span "די ארבייט און יגיעה דאס אהערצושטעלן, און די פינאנציעלע קאסטן דאס איינצורישן, פא…" at bounding box center [612, 384] width 544 height 29
drag, startPoint x: 754, startPoint y: 361, endPoint x: 602, endPoint y: 371, distance: 152.5
click at [602, 371] on span "די ארבייט און יגיעה דאס אהערצושטעלן, און די פינאנציעלע קאסטן דאס איינצורישן, פא…" at bounding box center [612, 384] width 544 height 29
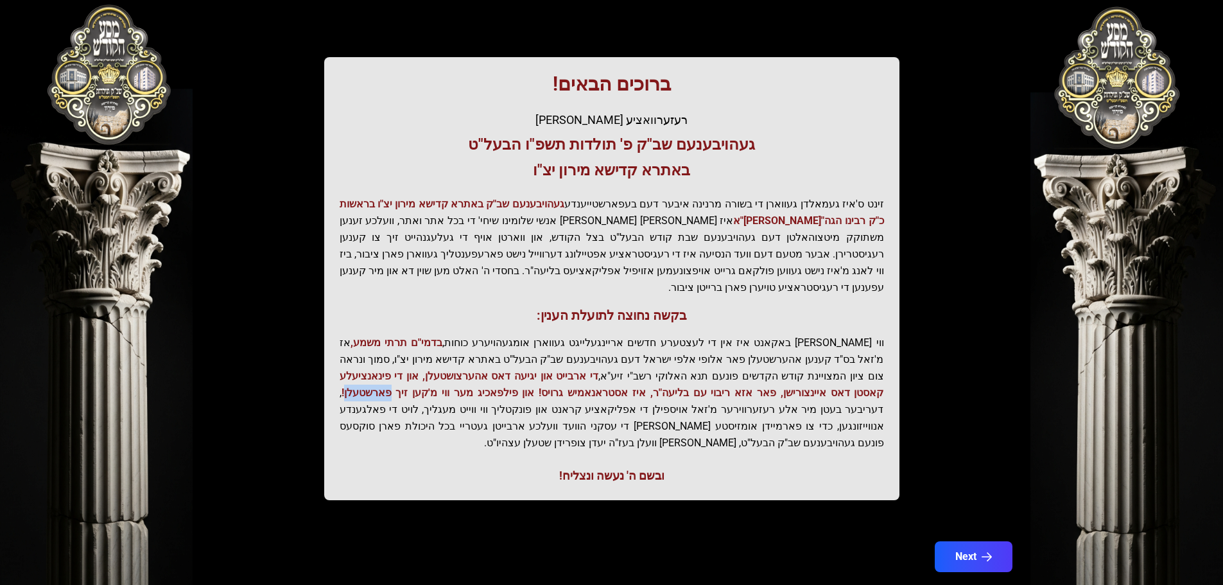
click at [602, 371] on span "די ארבייט און יגיעה דאס אהערצושטעלן, און די פינאנציעלע קאסטן דאס איינצורישן, פא…" at bounding box center [612, 384] width 544 height 29
click at [600, 373] on span "די ארבייט און יגיעה דאס אהערצושטעלן, און די פינאנציעלע קאסטן דאס איינצורישן, פא…" at bounding box center [612, 384] width 544 height 29
click at [602, 370] on span "די ארבייט און יגיעה דאס אהערצושטעלן, און די פינאנציעלע קאסטן דאס איינצורישן, פא…" at bounding box center [612, 384] width 544 height 29
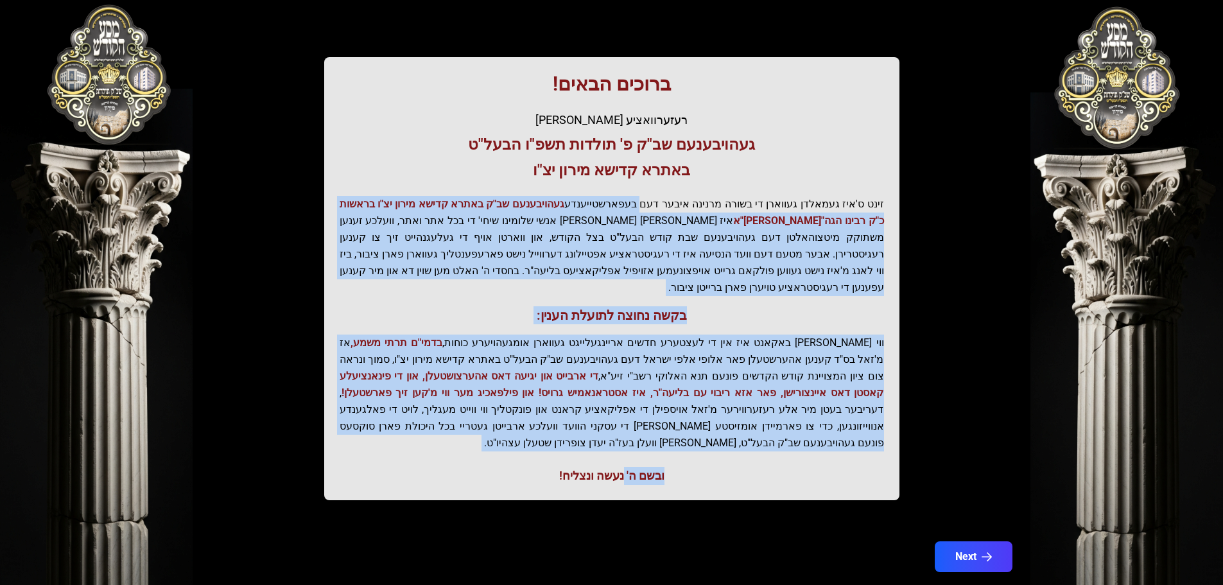
drag, startPoint x: 653, startPoint y: 192, endPoint x: 622, endPoint y: 444, distance: 253.6
click at [622, 444] on div "ברוכים הבאים! רעזערוואציע אפטיילונג פונעם געהויבענעם שב"ק פ' תולדות תשפ"ו הבעל"…" at bounding box center [611, 278] width 575 height 443
click at [622, 467] on div "ובשם ה' נעשה ונצליח!" at bounding box center [612, 476] width 544 height 18
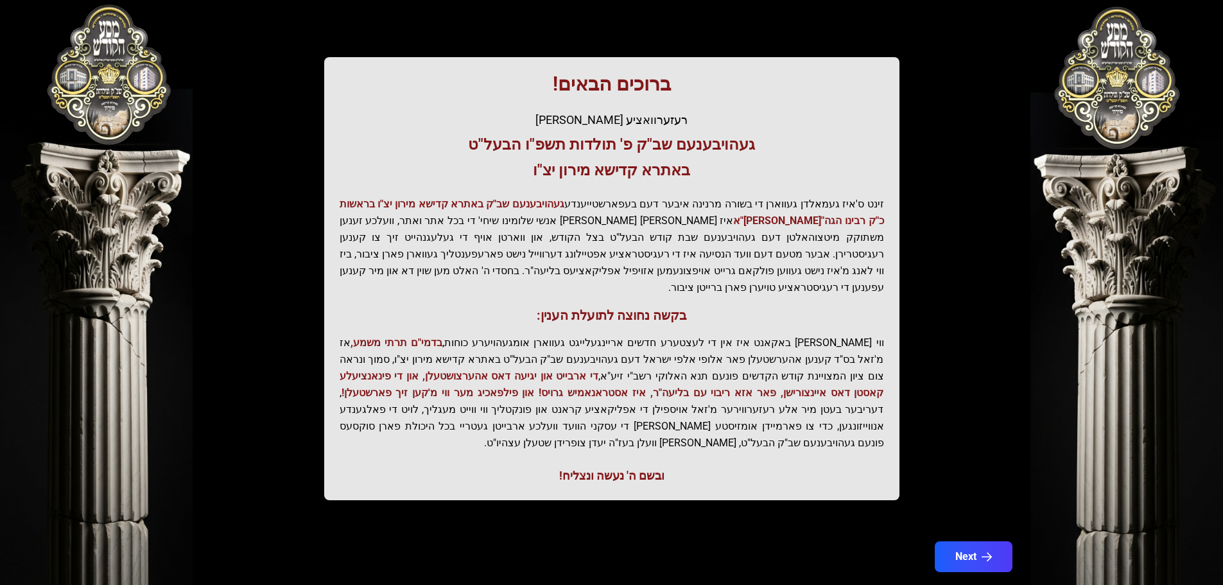
drag, startPoint x: 664, startPoint y: 453, endPoint x: 744, endPoint y: 465, distance: 80.5
click at [744, 465] on div "ברוכים הבאים! רעזערוואציע אפטיילונג פונעם געהויבענעם שב"ק פ' תולדות תשפ"ו הבעל"…" at bounding box center [611, 278] width 575 height 443
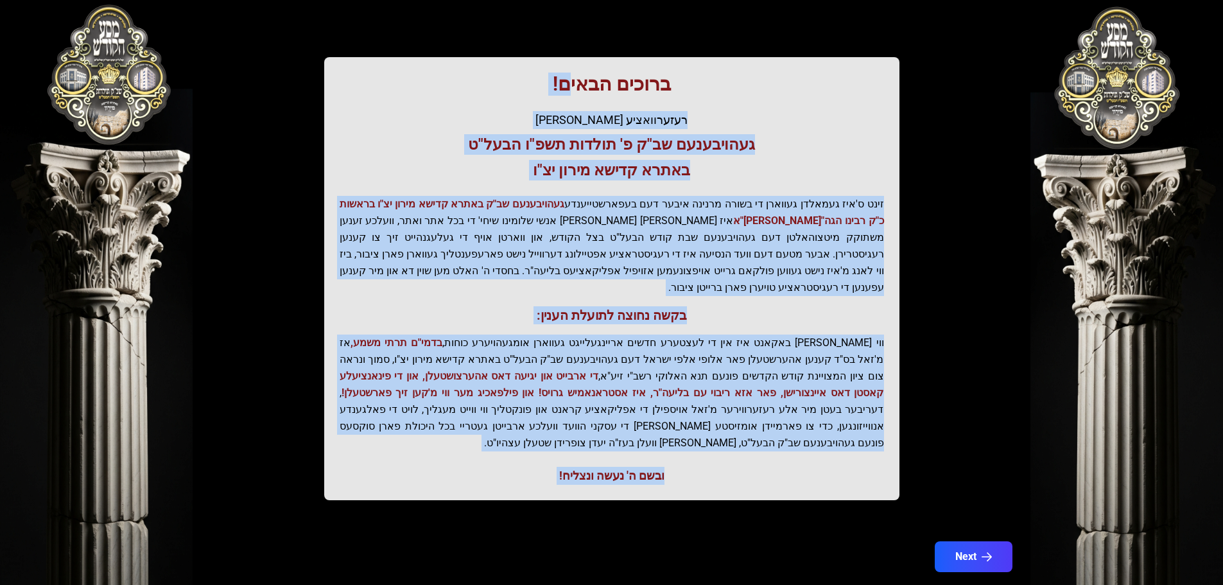
drag, startPoint x: 566, startPoint y: 89, endPoint x: 667, endPoint y: 468, distance: 392.1
click at [663, 483] on div "בעזהשי"ת קהלא קדישא - בצילא קדישא - באתרא קדישא ברוכים הבאים! רעזערוואציע אפטיי…" at bounding box center [612, 196] width 822 height 648
click at [670, 467] on div "ובשם ה' נעשה ונצליח!" at bounding box center [612, 476] width 544 height 18
drag, startPoint x: 670, startPoint y: 446, endPoint x: 699, endPoint y: 116, distance: 331.3
click at [699, 116] on div "ברוכים הבאים! רעזערוואציע אפטיילונג פונעם געהויבענעם שב"ק פ' תולדות תשפ"ו הבעל"…" at bounding box center [611, 278] width 575 height 443
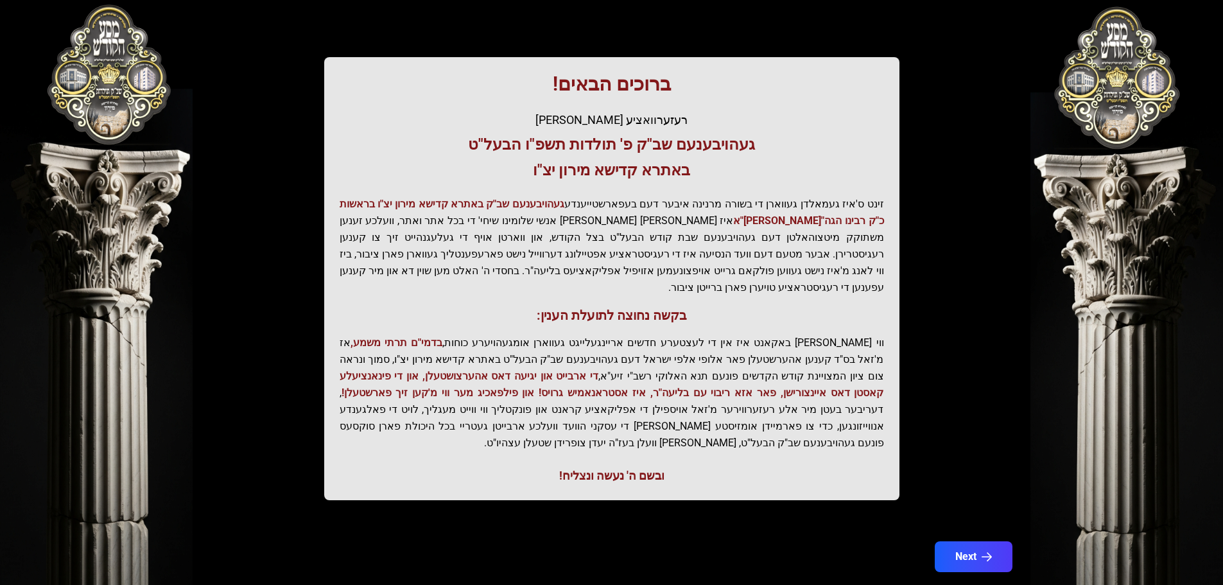
click at [660, 67] on div "ברוכים הבאים! רעזערוואציע אפטיילונג פונעם געהויבענעם שב"ק פ' תולדות תשפ"ו הבעל"…" at bounding box center [611, 278] width 575 height 443
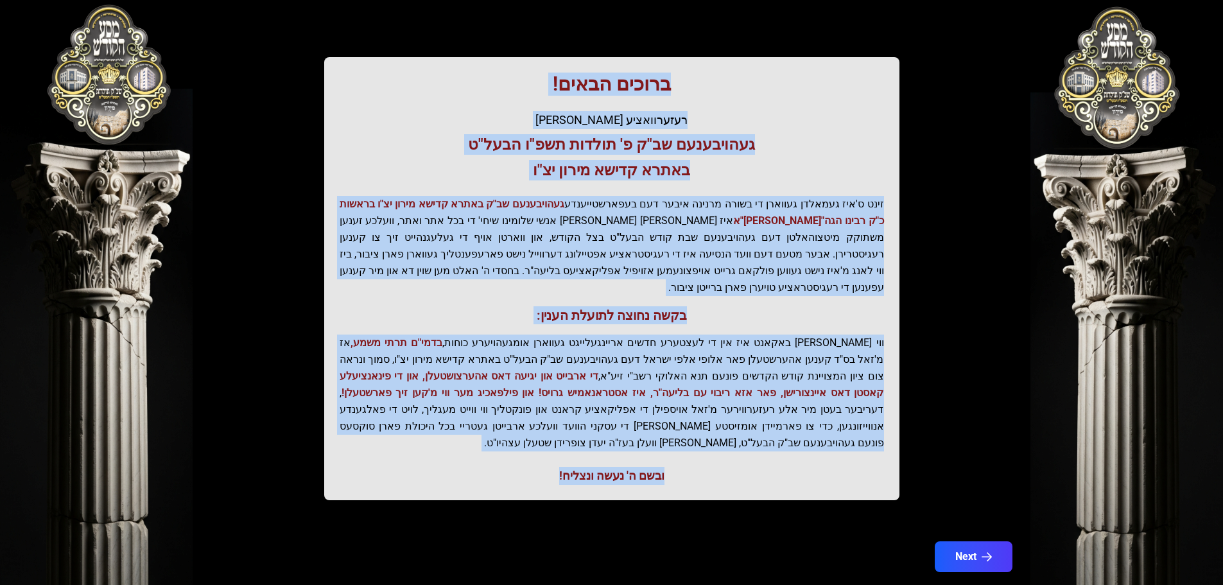
drag, startPoint x: 668, startPoint y: 89, endPoint x: 551, endPoint y: 456, distance: 385.4
click at [551, 456] on div "ברוכים הבאים! רעזערוואציע אפטיילונג פונעם געהויבענעם שב"ק פ' תולדות תשפ"ו הבעל"…" at bounding box center [611, 278] width 575 height 443
click at [680, 457] on div "ברוכים הבאים! רעזערוואציע אפטיילונג פונעם געהויבענעם שב"ק פ' תולדות תשפ"ו הבעל"…" at bounding box center [611, 278] width 575 height 443
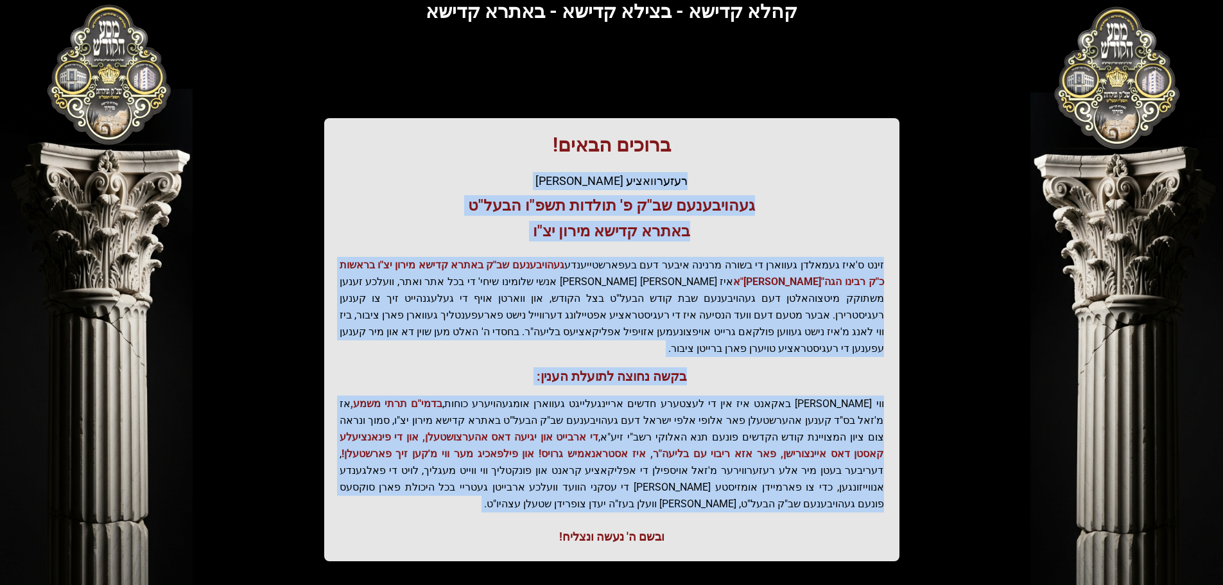
scroll to position [94, 0]
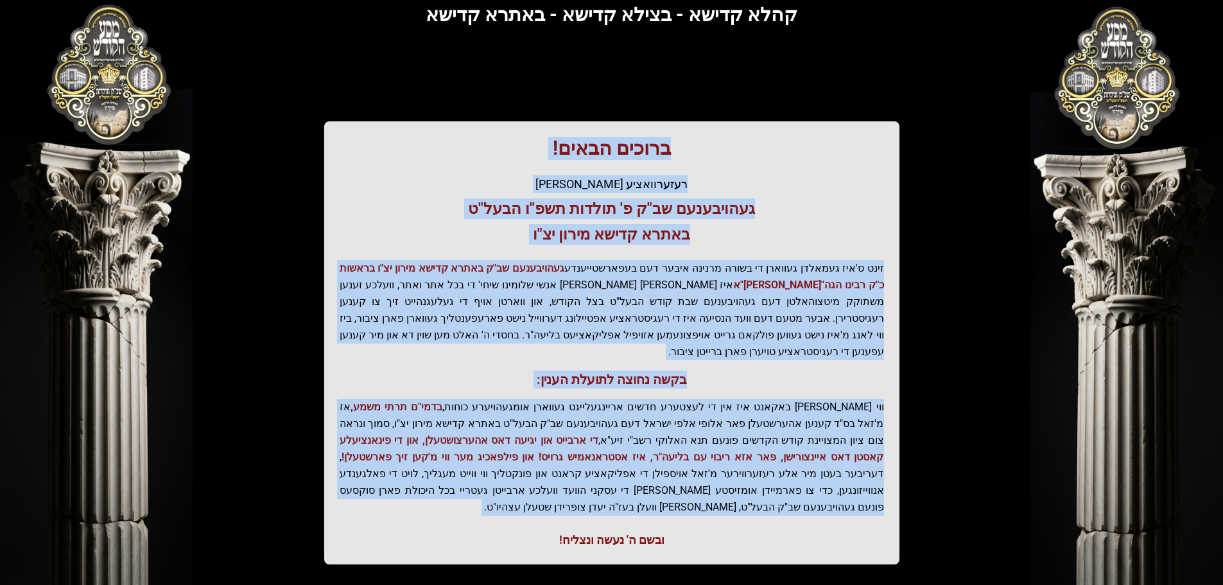
drag, startPoint x: 642, startPoint y: 433, endPoint x: 690, endPoint y: 133, distance: 304.3
click at [690, 133] on div "ברוכים הבאים! רעזערוואציע אפטיילונג פונעם געהויבענעם שב"ק פ' תולדות תשפ"ו הבעל"…" at bounding box center [611, 342] width 575 height 443
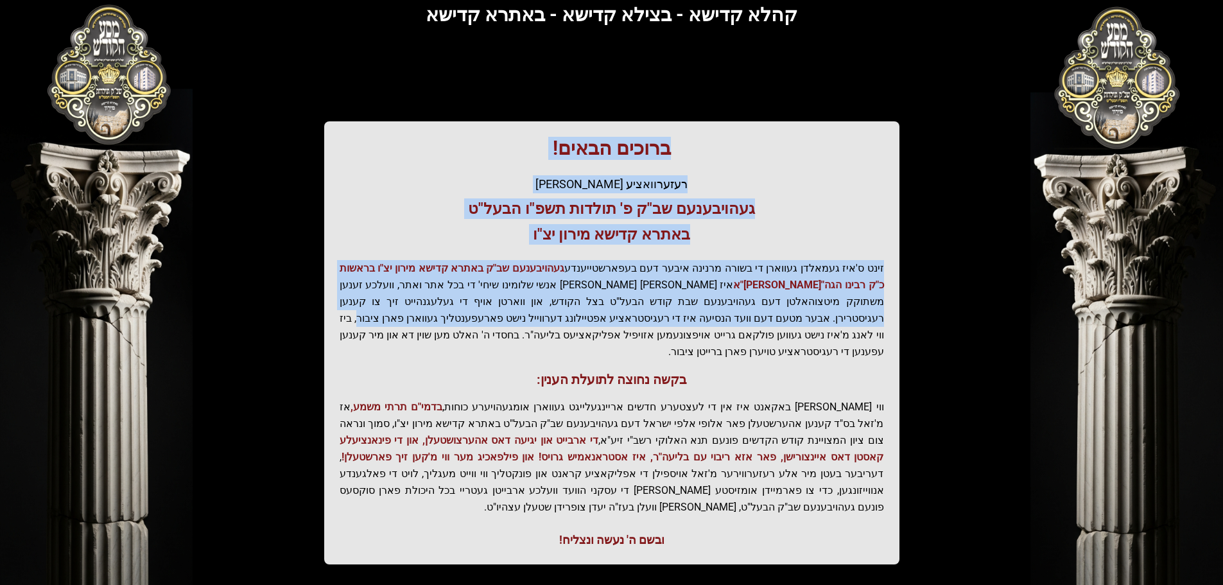
scroll to position [159, 0]
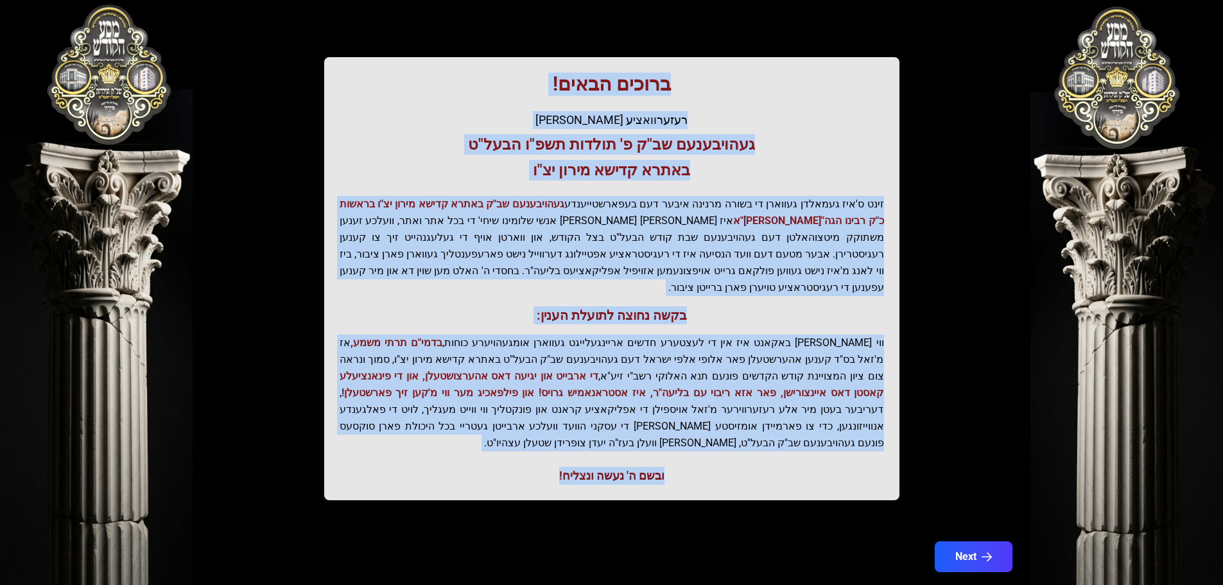
drag, startPoint x: 691, startPoint y: 150, endPoint x: 548, endPoint y: 443, distance: 325.9
click at [548, 443] on div "ברוכים הבאים! רעזערוואציע אפטיילונג פונעם געהויבענעם שב"ק פ' תולדות תשפ"ו הבעל"…" at bounding box center [611, 278] width 575 height 443
click at [548, 467] on div "ובשם ה' נעשה ונצליח!" at bounding box center [612, 476] width 544 height 18
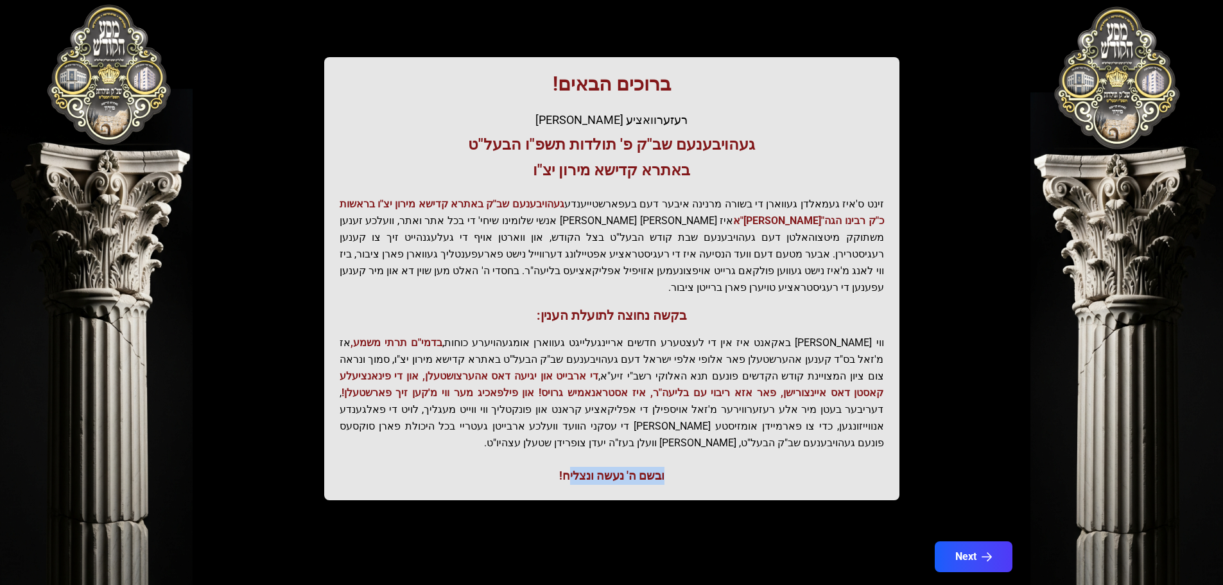
drag, startPoint x: 568, startPoint y: 444, endPoint x: 695, endPoint y: 476, distance: 131.1
click at [694, 476] on div "בעזהשי"ת קהלא קדישא - בצילא קדישא - באתרא קדישא ברוכים הבאים! רעזערוואציע אפטיי…" at bounding box center [612, 196] width 822 height 648
click at [702, 467] on div "ובשם ה' נעשה ונצליח!" at bounding box center [612, 476] width 544 height 18
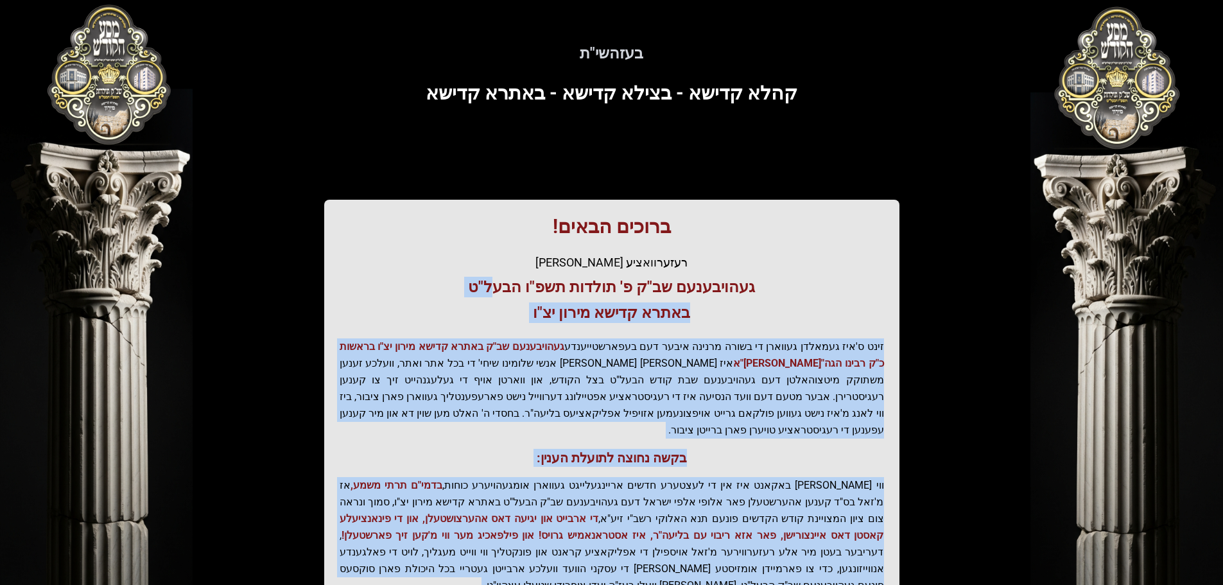
scroll to position [0, 0]
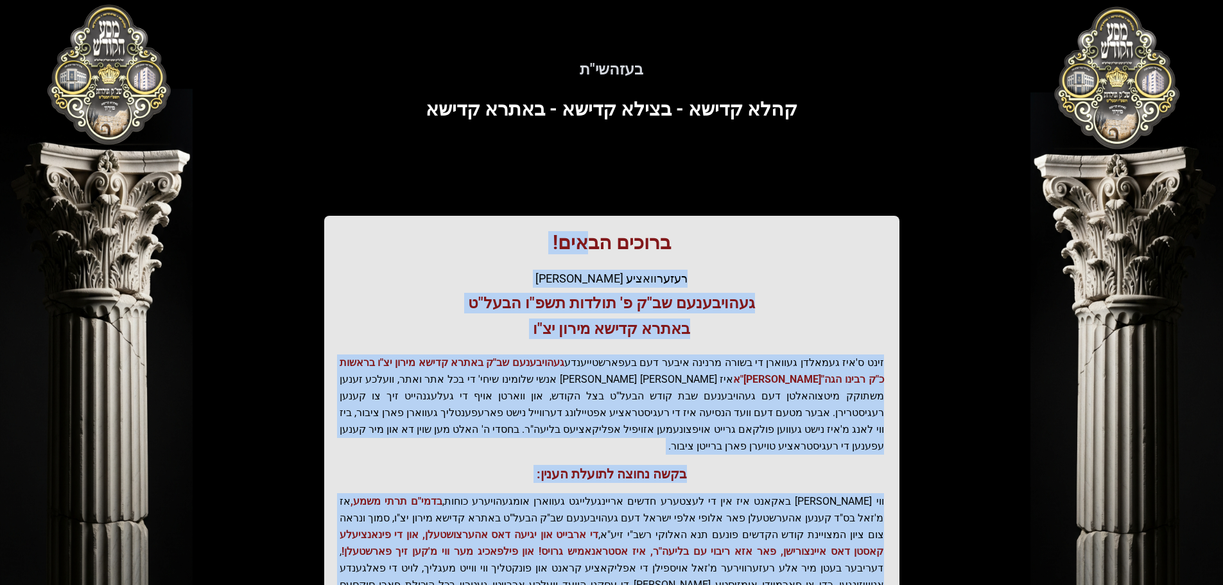
drag, startPoint x: 673, startPoint y: 447, endPoint x: 586, endPoint y: 231, distance: 233.0
click at [586, 232] on div "ברוכים הבאים! רעזערוואציע אפטיילונג פונעם געהויבענעם שב"ק פ' תולדות תשפ"ו הבעל"…" at bounding box center [611, 437] width 575 height 443
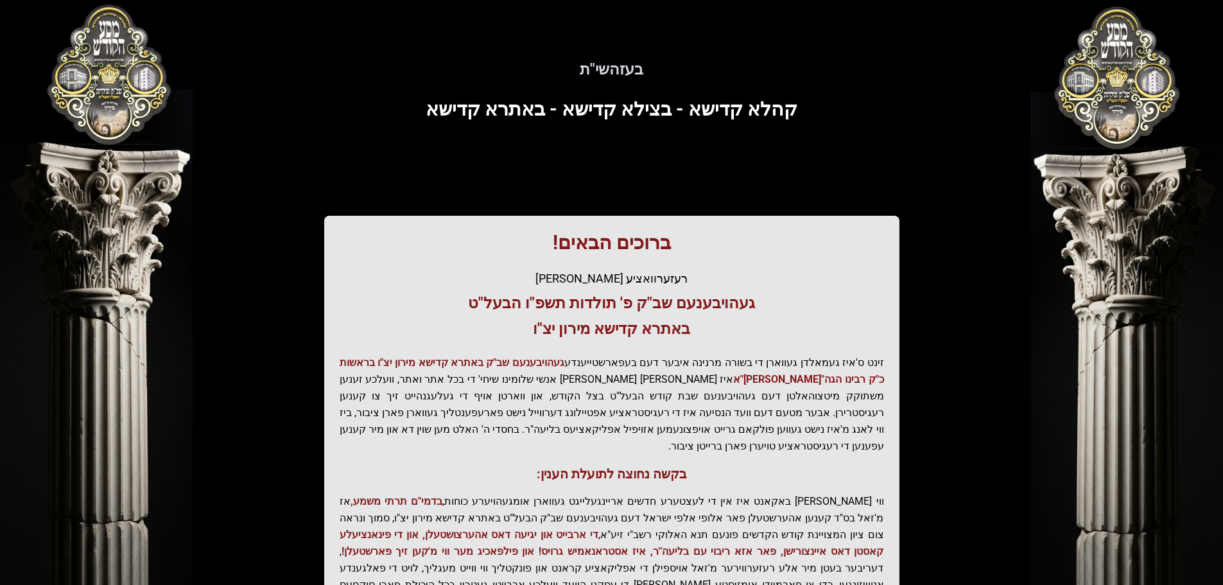
click at [677, 240] on h1 "ברוכים הבאים!" at bounding box center [612, 242] width 544 height 23
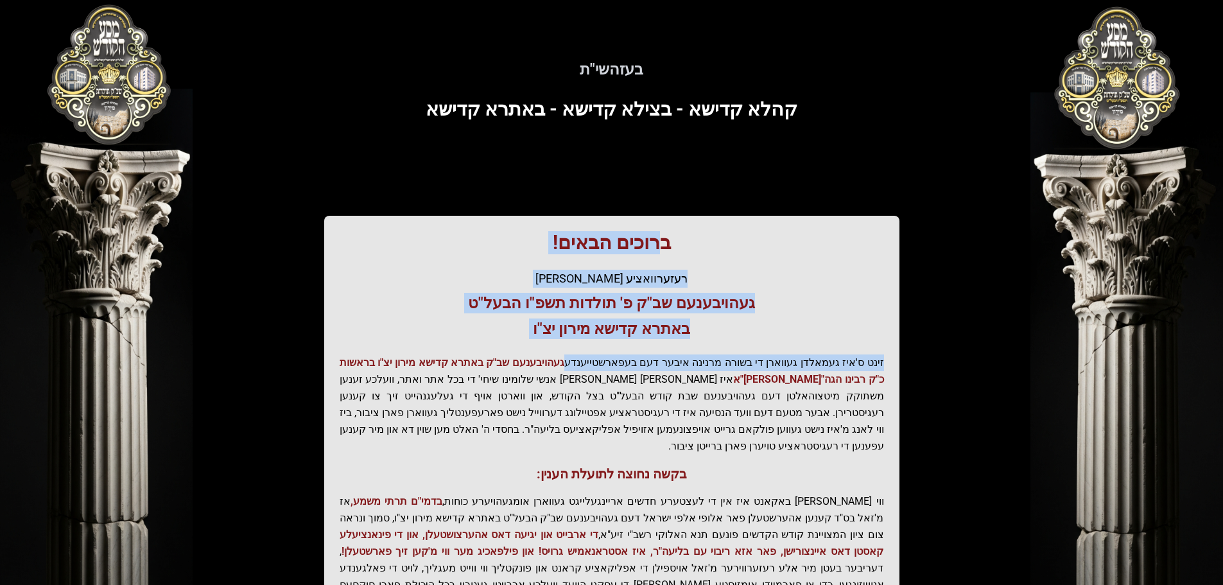
drag, startPoint x: 621, startPoint y: 246, endPoint x: 584, endPoint y: 352, distance: 112.1
click at [584, 352] on div "ברוכים הבאים! רעזערוואציע אפטיילונג פונעם געהויבענעם שב"ק פ' תולדות תשפ"ו הבעל"…" at bounding box center [611, 437] width 575 height 443
